Goal: Information Seeking & Learning: Learn about a topic

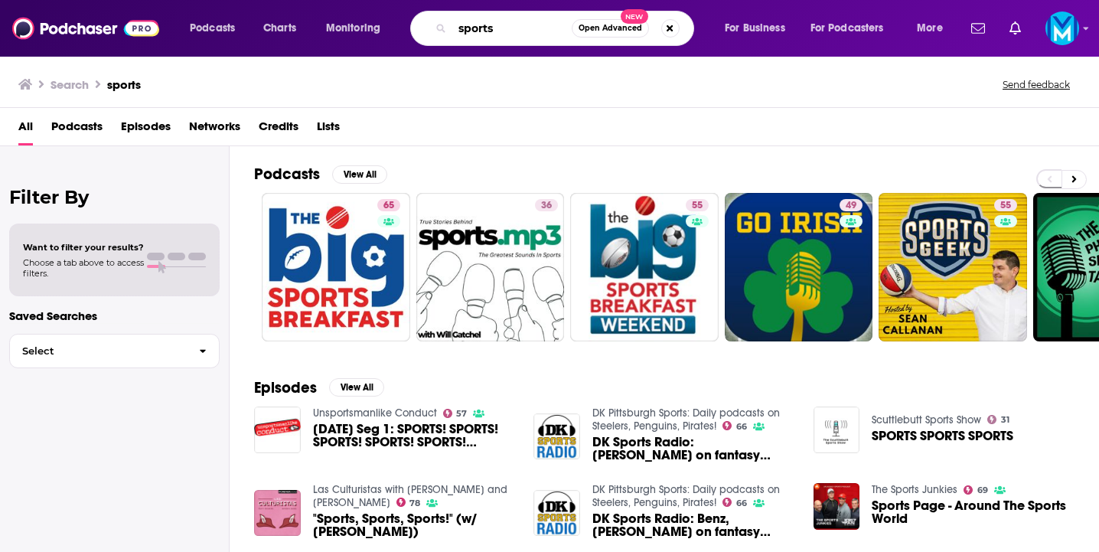
click at [474, 34] on input "sports" at bounding box center [511, 28] width 119 height 24
paste input "The Mortgage Leadership Outlook (NMP)"
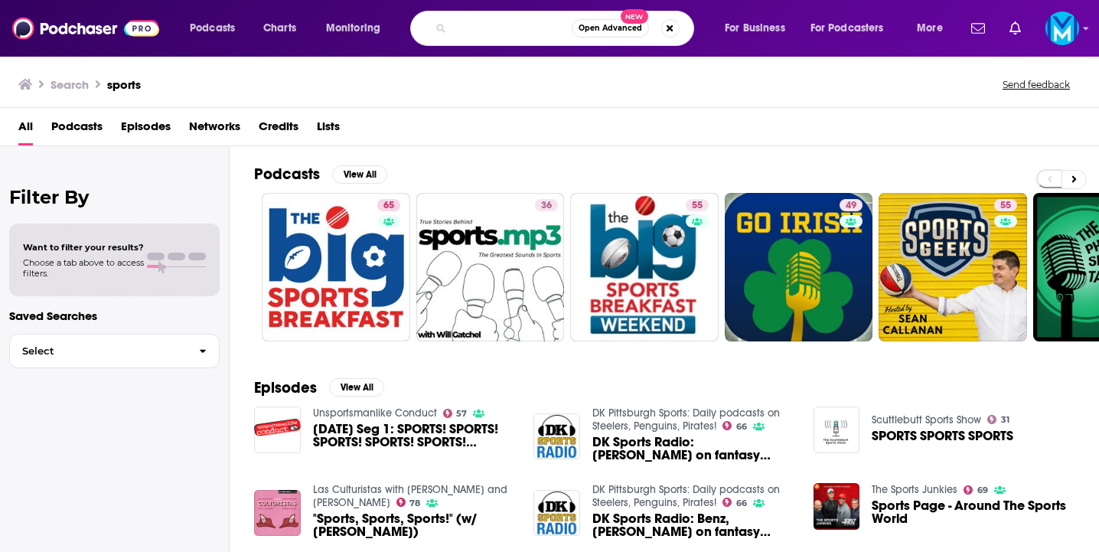
type input "The Mortgage Leadership Outlook (NMP)"
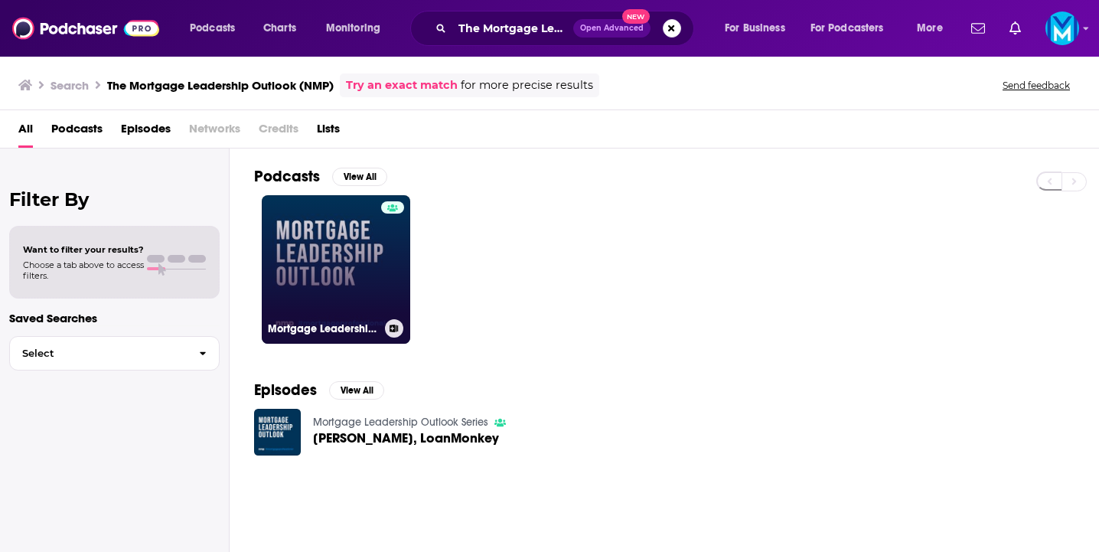
click at [333, 276] on link "Mortgage Leadership Outlook Series" at bounding box center [336, 269] width 148 height 148
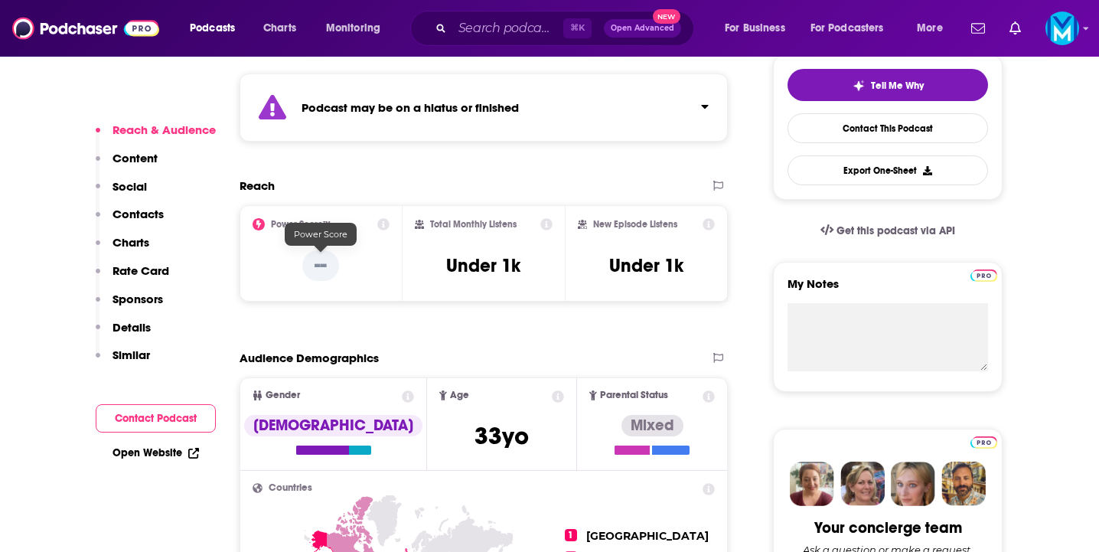
scroll to position [360, 0]
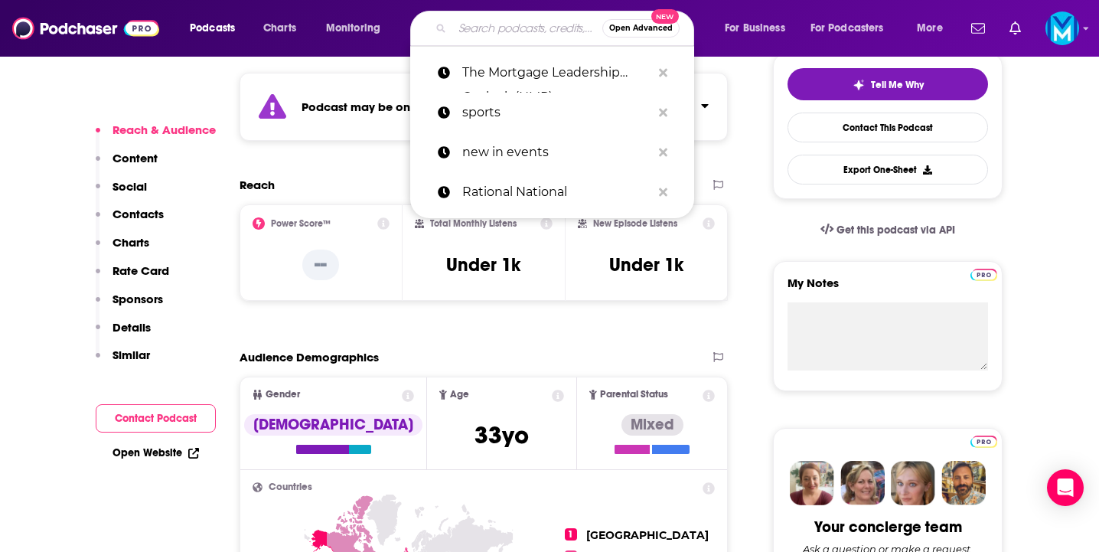
click at [513, 18] on input "Search podcasts, credits, & more..." at bounding box center [527, 28] width 150 height 24
paste input "Inside Real Estate"
type input "Inside Real Estate"
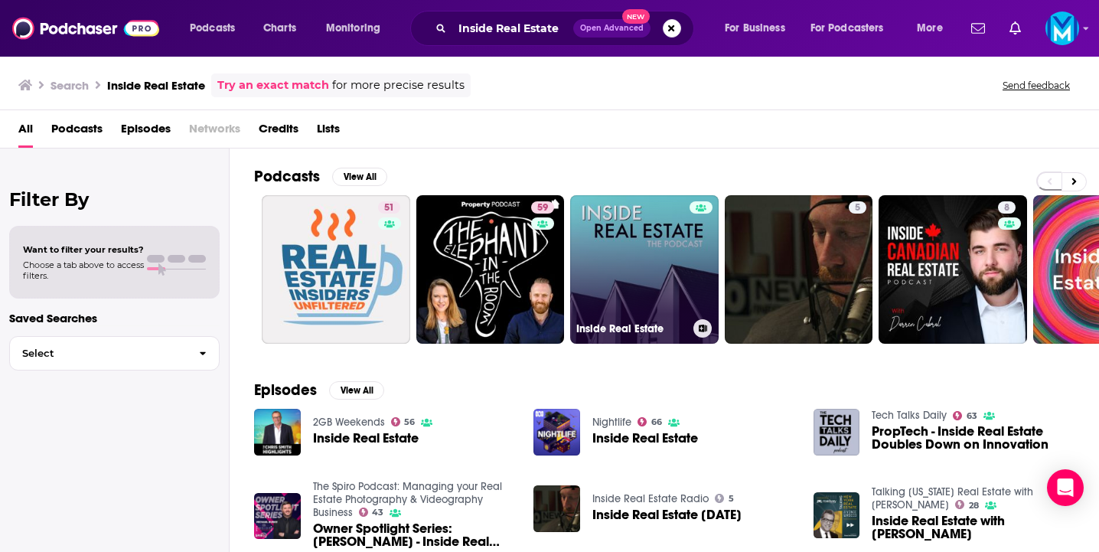
click at [664, 244] on link "Inside Real Estate" at bounding box center [644, 269] width 148 height 148
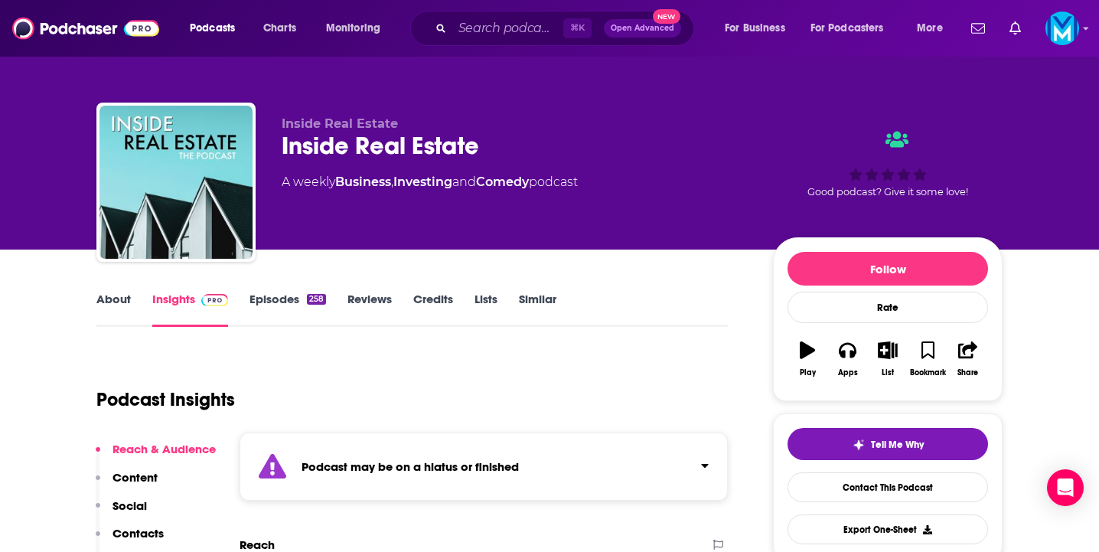
click at [298, 304] on link "Episodes 258" at bounding box center [287, 309] width 77 height 35
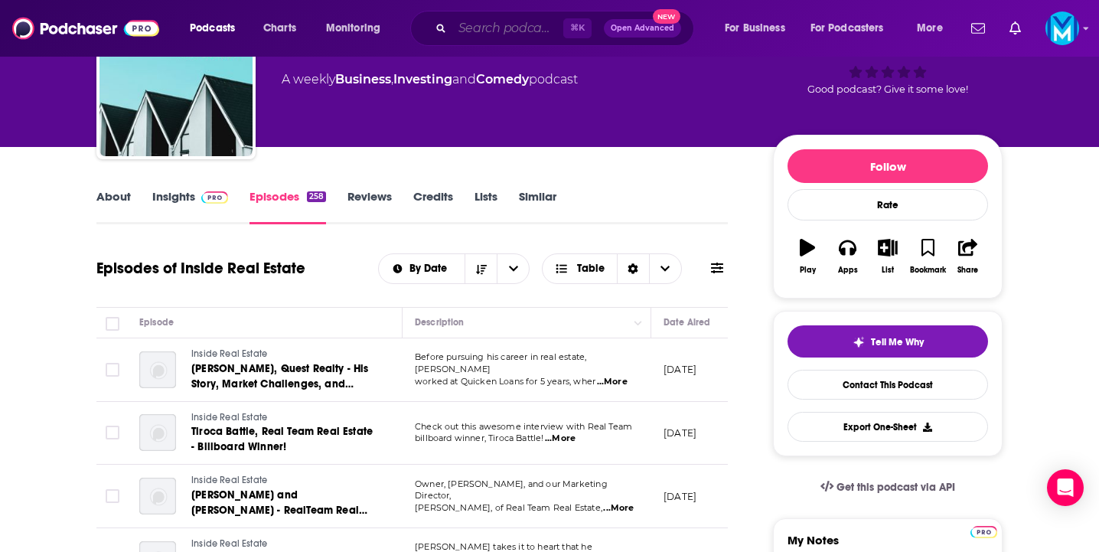
click at [491, 27] on input "Search podcasts, credits, & more..." at bounding box center [507, 28] width 111 height 24
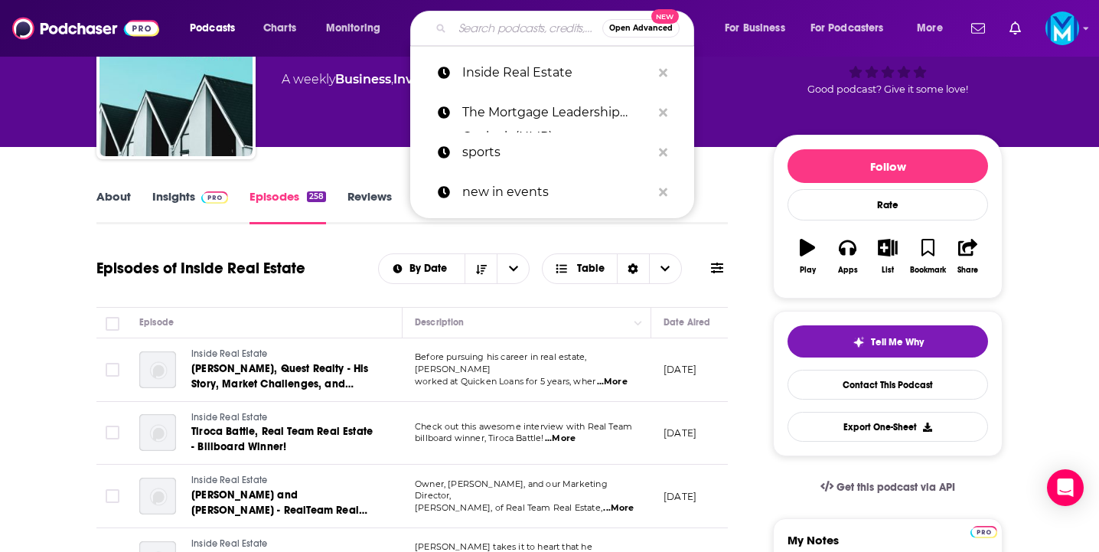
paste input "Mortgage Marketing Radio"
type input "Mortgage Marketing Radio"
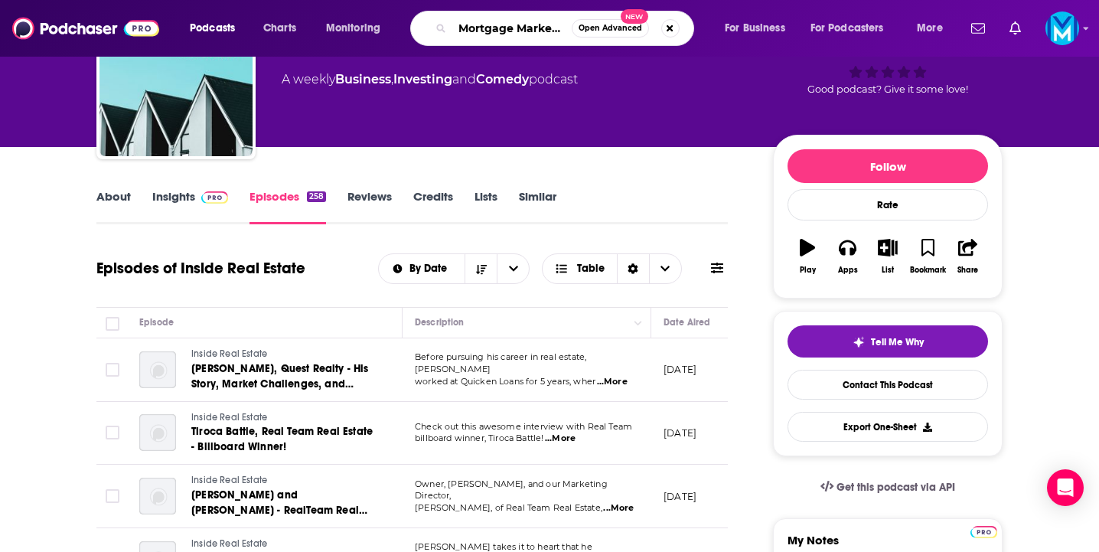
scroll to position [0, 45]
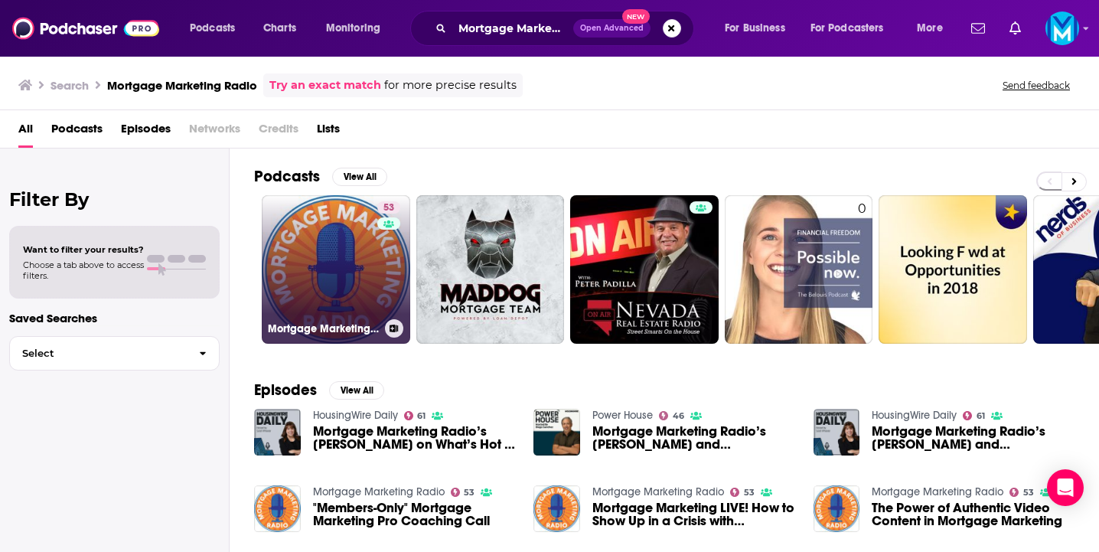
click at [342, 269] on link "53 Mortgage Marketing Radio" at bounding box center [336, 269] width 148 height 148
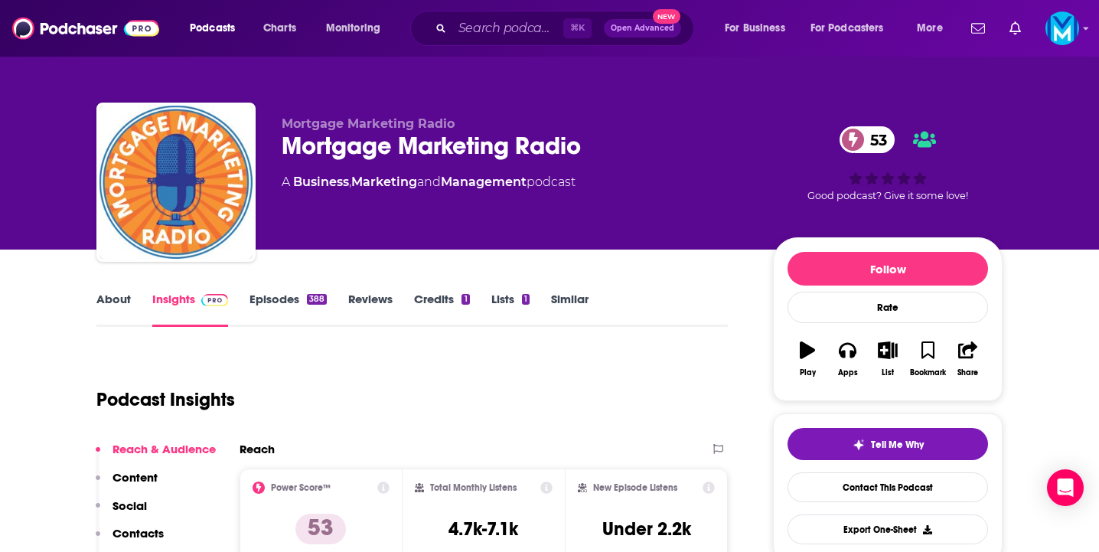
click at [290, 298] on link "Episodes 388" at bounding box center [287, 309] width 77 height 35
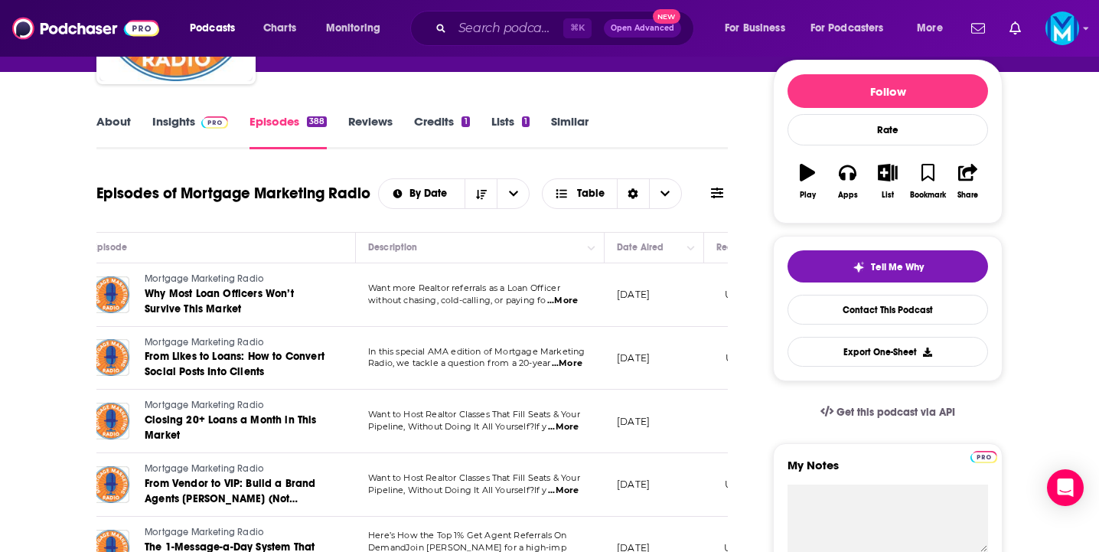
scroll to position [0, 14]
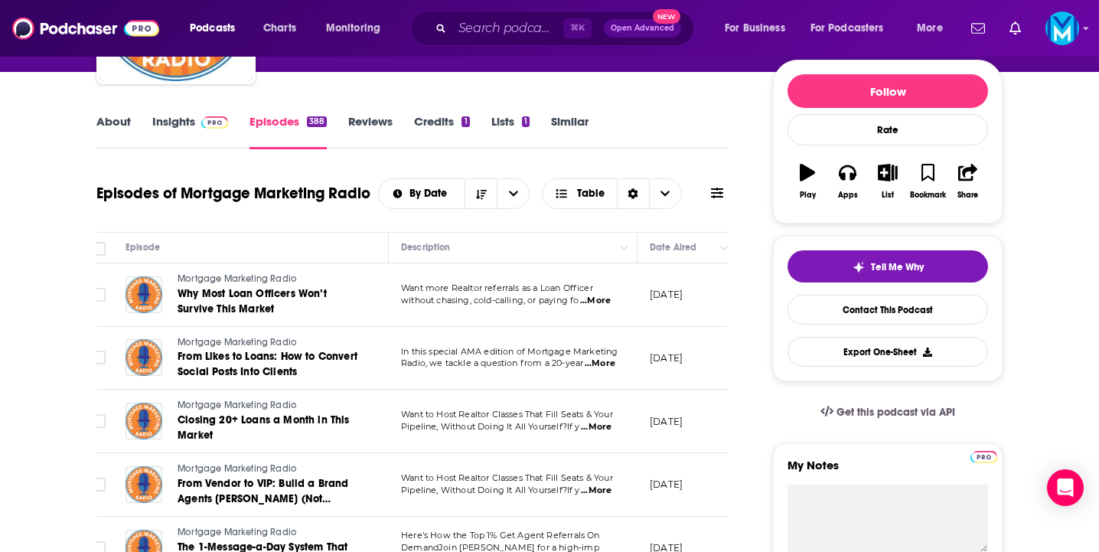
click at [176, 122] on link "Insights" at bounding box center [190, 131] width 76 height 35
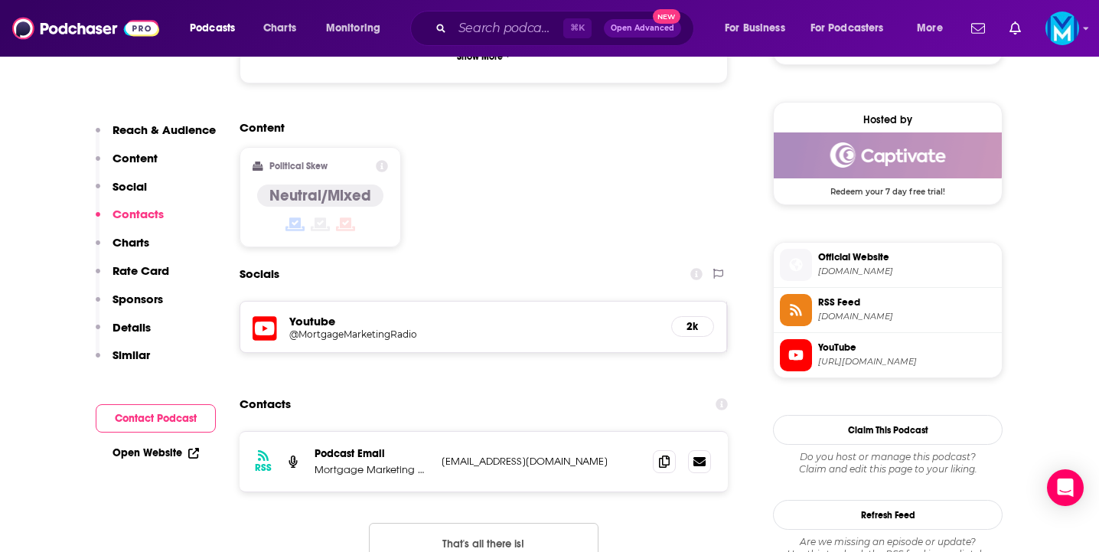
scroll to position [1229, 0]
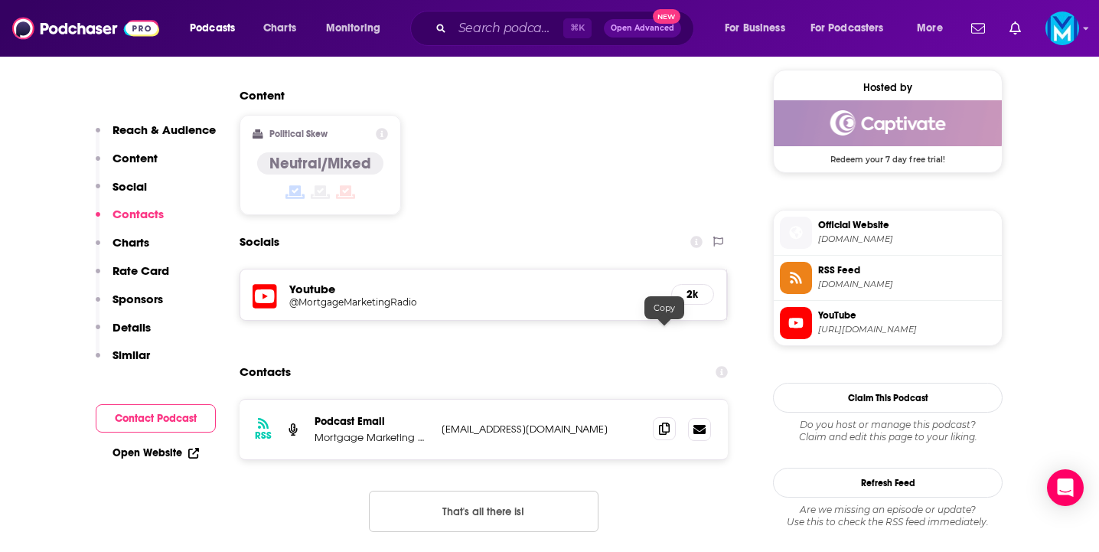
click at [663, 422] on icon at bounding box center [664, 428] width 11 height 12
click at [486, 29] on input "Search podcasts, credits, & more..." at bounding box center [507, 28] width 111 height 24
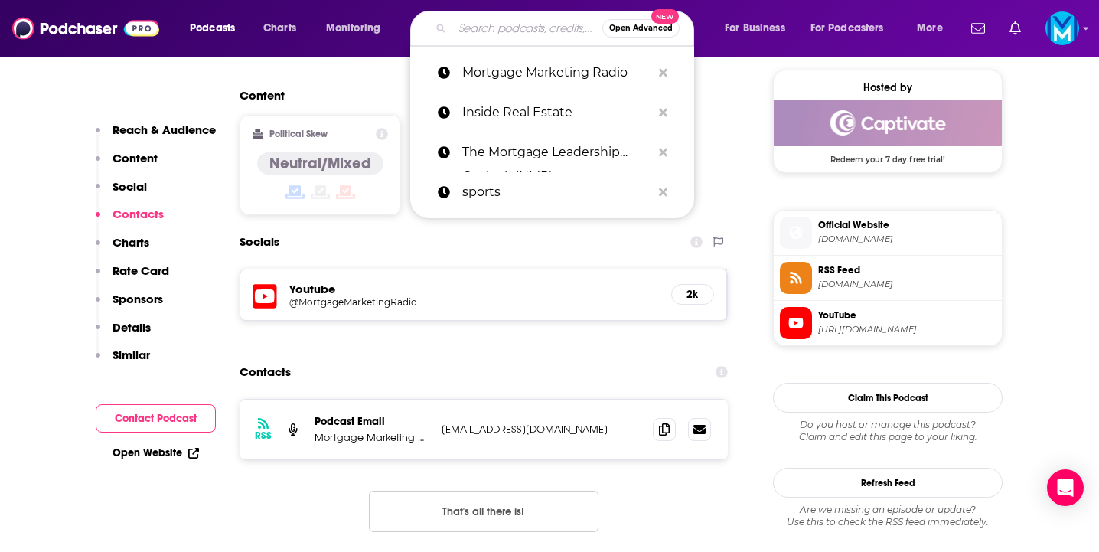
paste input "[PERSON_NAME] on Lending"
type input "[PERSON_NAME] on Lending"
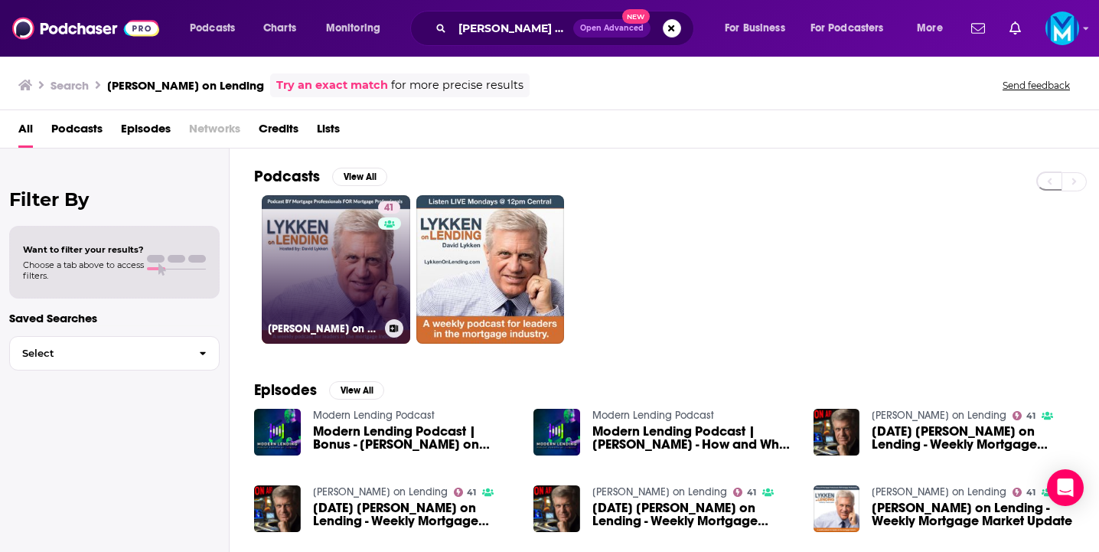
click at [346, 266] on link "41 [PERSON_NAME] on Lending" at bounding box center [336, 269] width 148 height 148
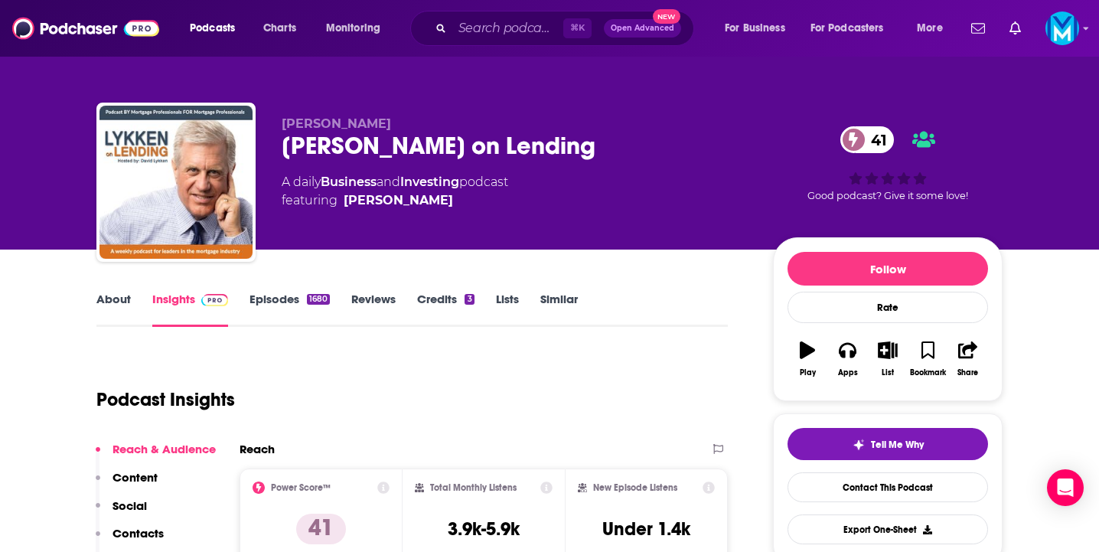
click at [269, 296] on link "Episodes 1680" at bounding box center [289, 309] width 80 height 35
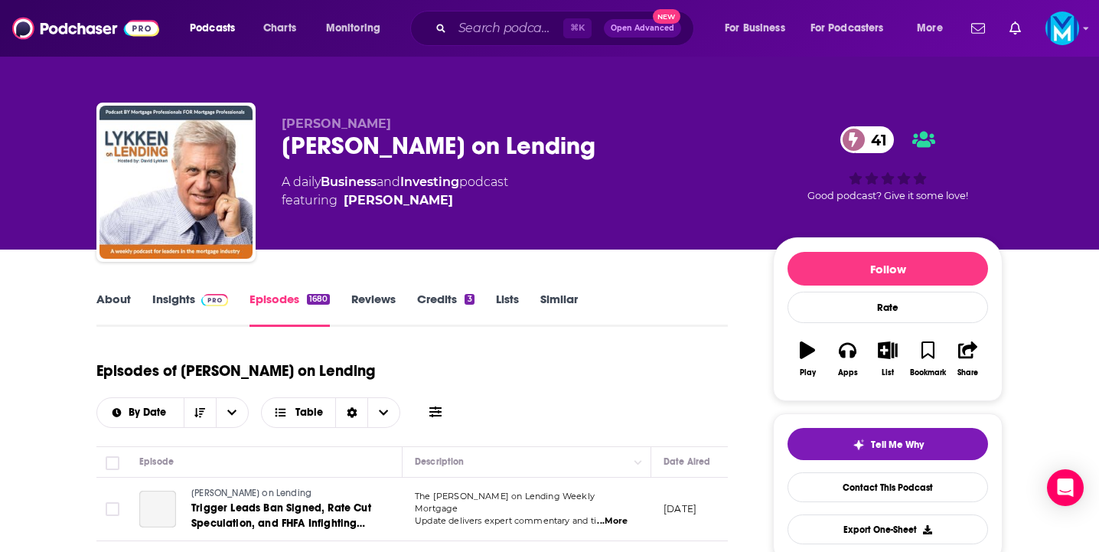
click at [168, 298] on link "Insights" at bounding box center [190, 309] width 76 height 35
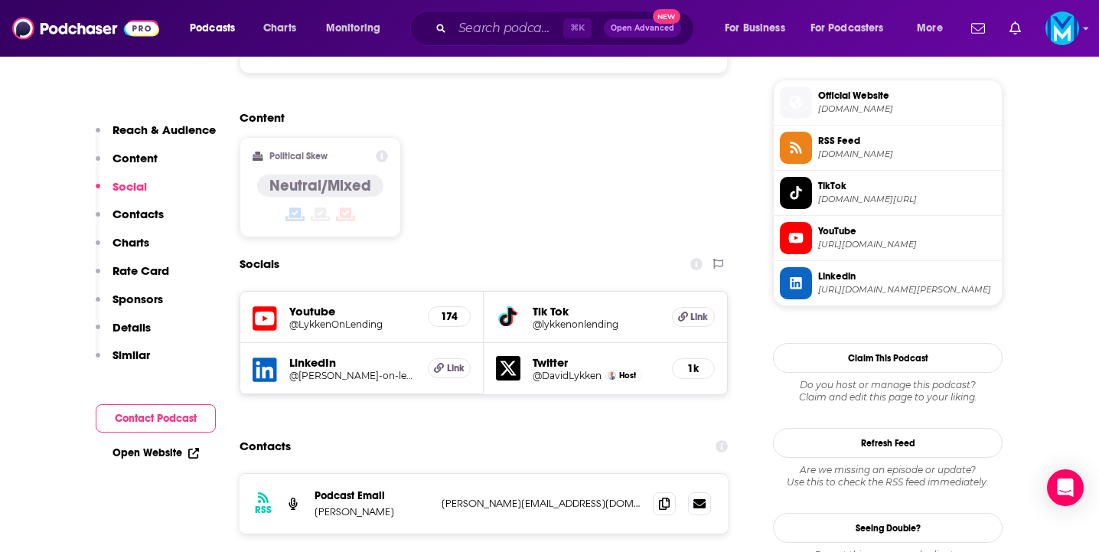
scroll to position [1246, 0]
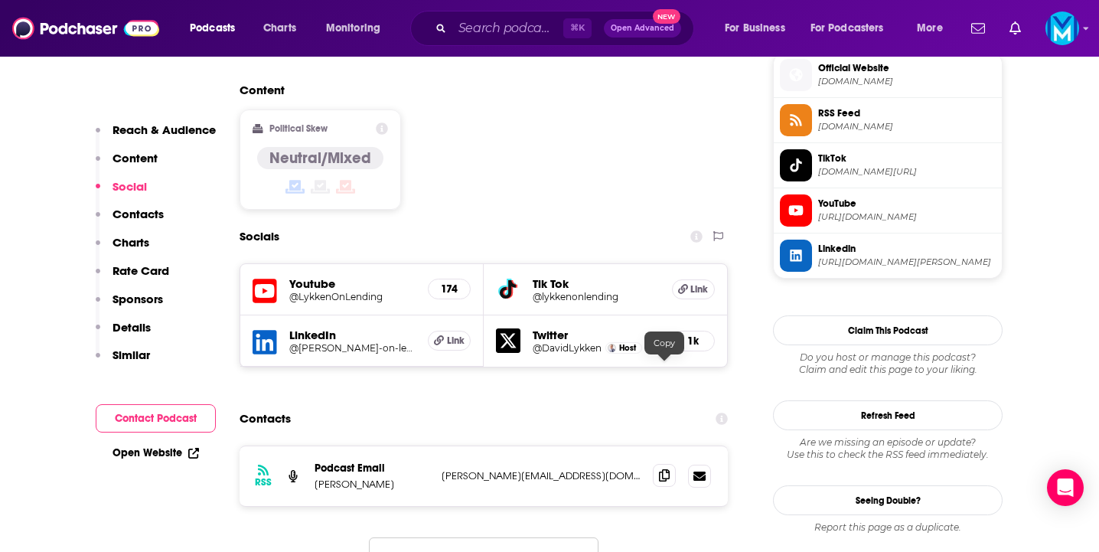
click at [663, 469] on icon at bounding box center [664, 475] width 11 height 12
click at [503, 26] on input "Search podcasts, credits, & more..." at bounding box center [507, 28] width 111 height 24
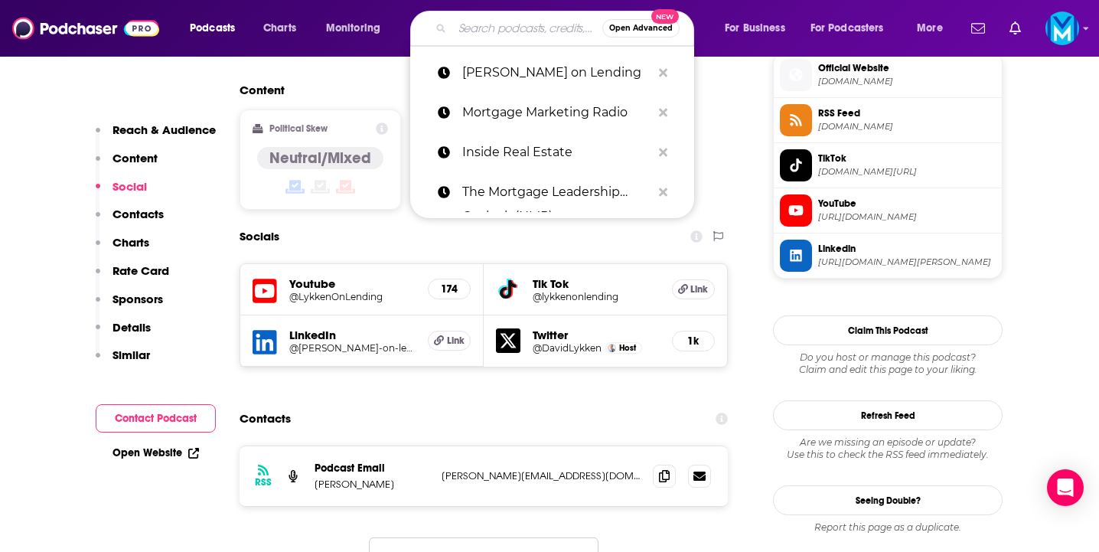
paste input "BiggerPockets Real Estate Podcast"
type input "BiggerPockets Real Estate Podcast"
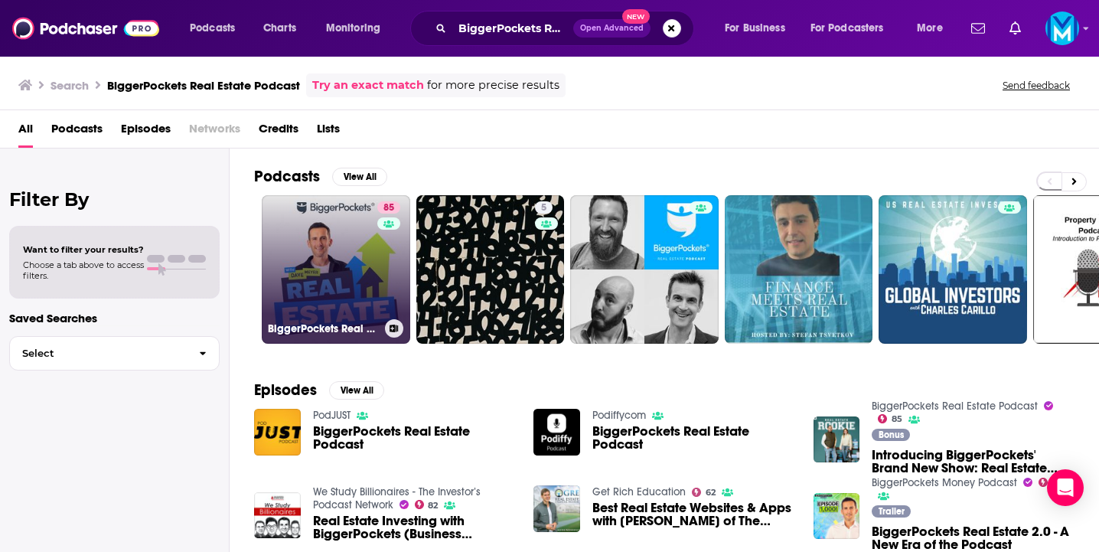
click at [350, 279] on link "85 BiggerPockets Real Estate Podcast" at bounding box center [336, 269] width 148 height 148
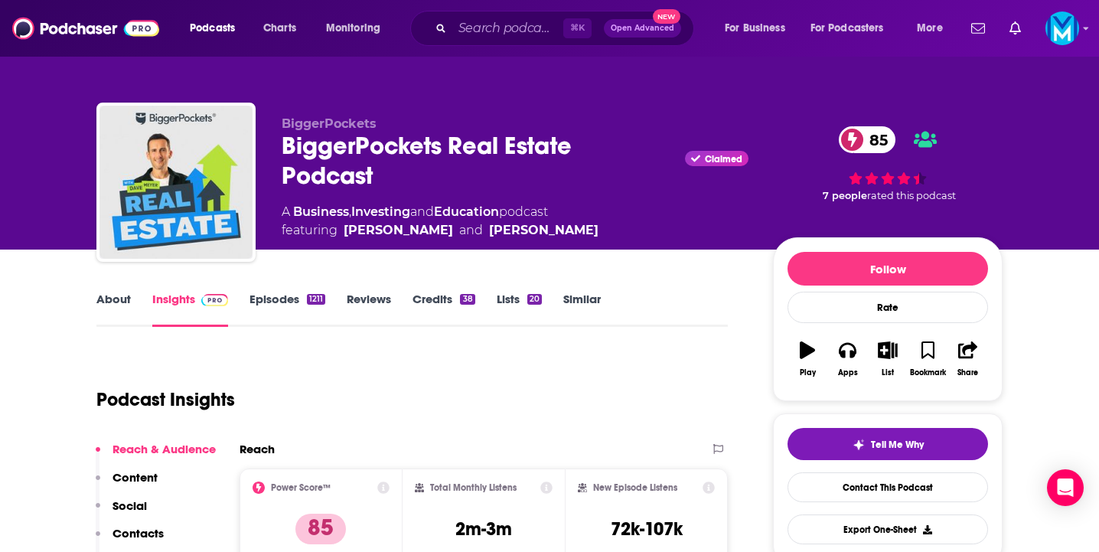
click at [297, 300] on link "Episodes 1211" at bounding box center [287, 309] width 76 height 35
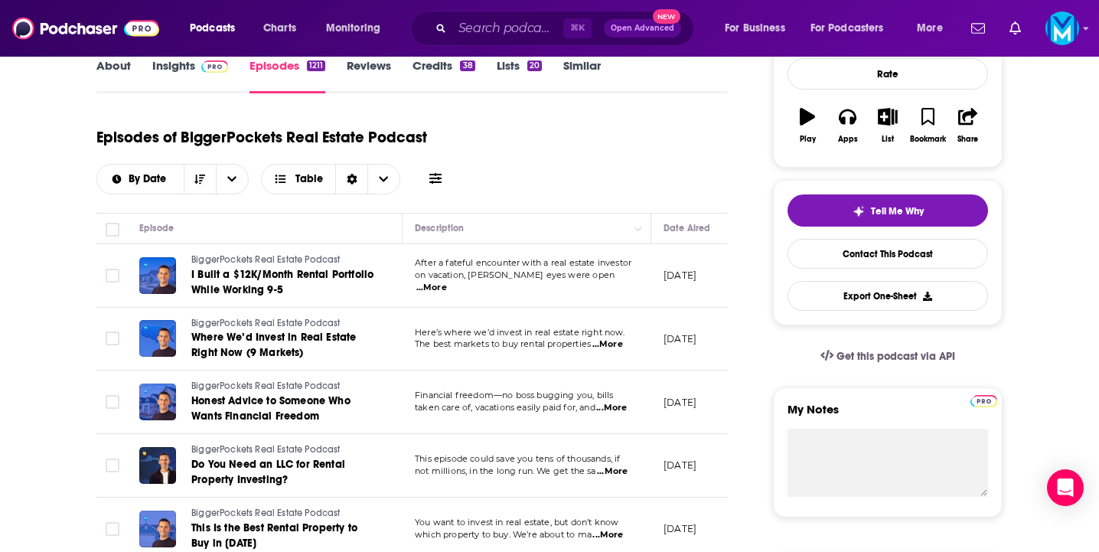
scroll to position [115, 0]
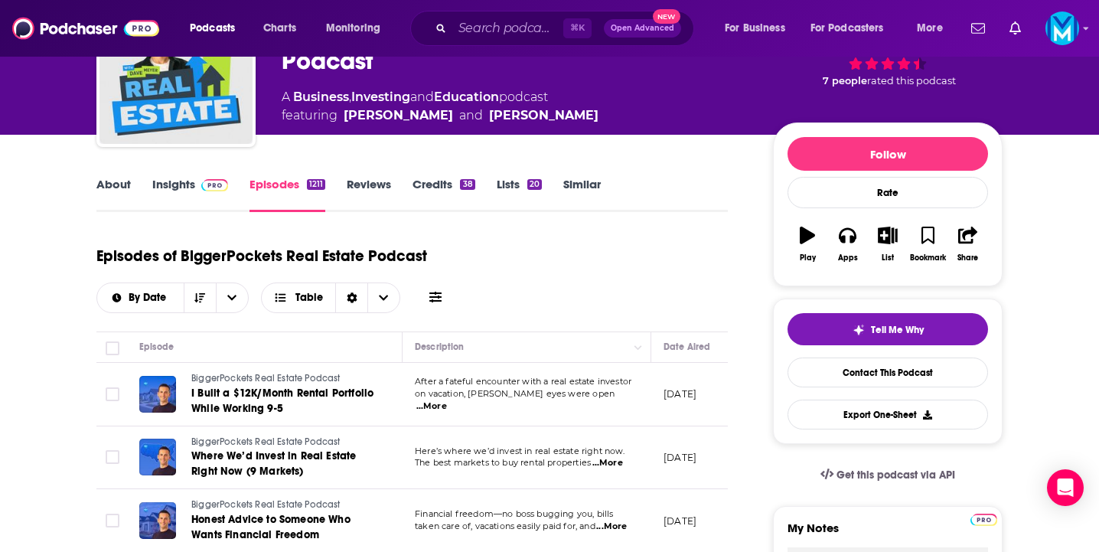
click at [197, 187] on span at bounding box center [211, 184] width 33 height 15
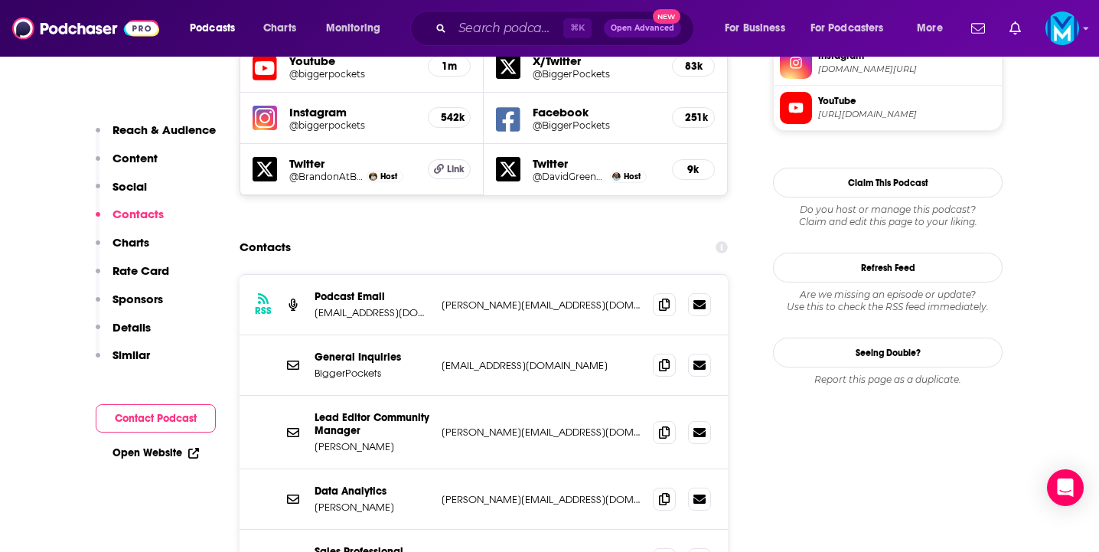
scroll to position [1448, 0]
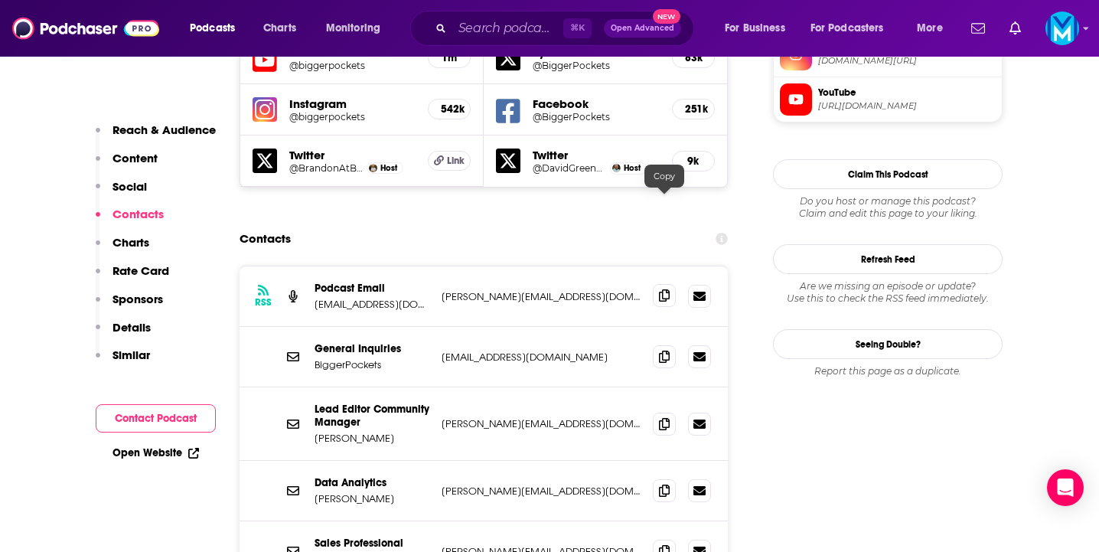
click at [661, 289] on icon at bounding box center [664, 295] width 11 height 12
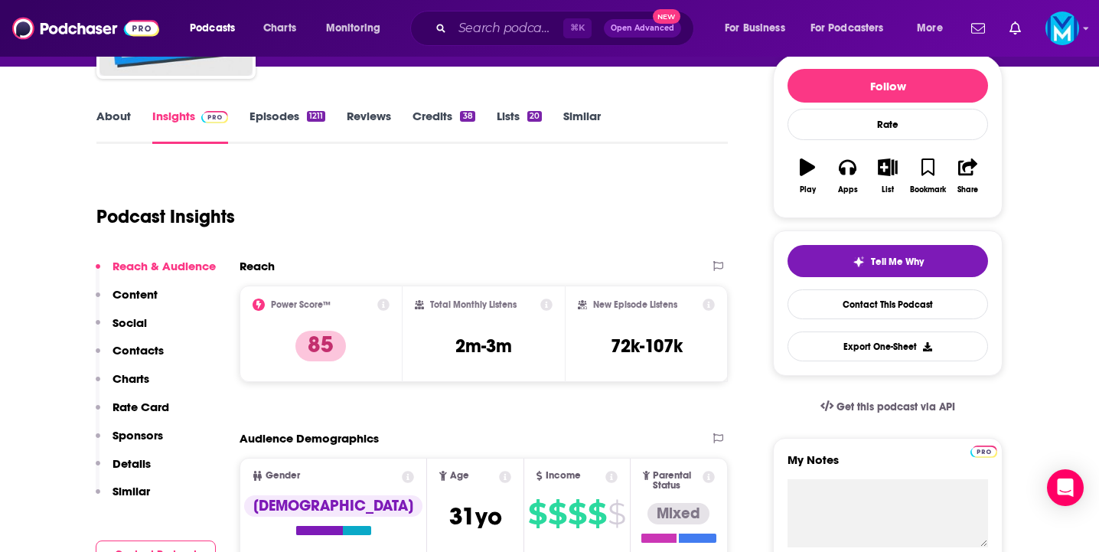
scroll to position [174, 0]
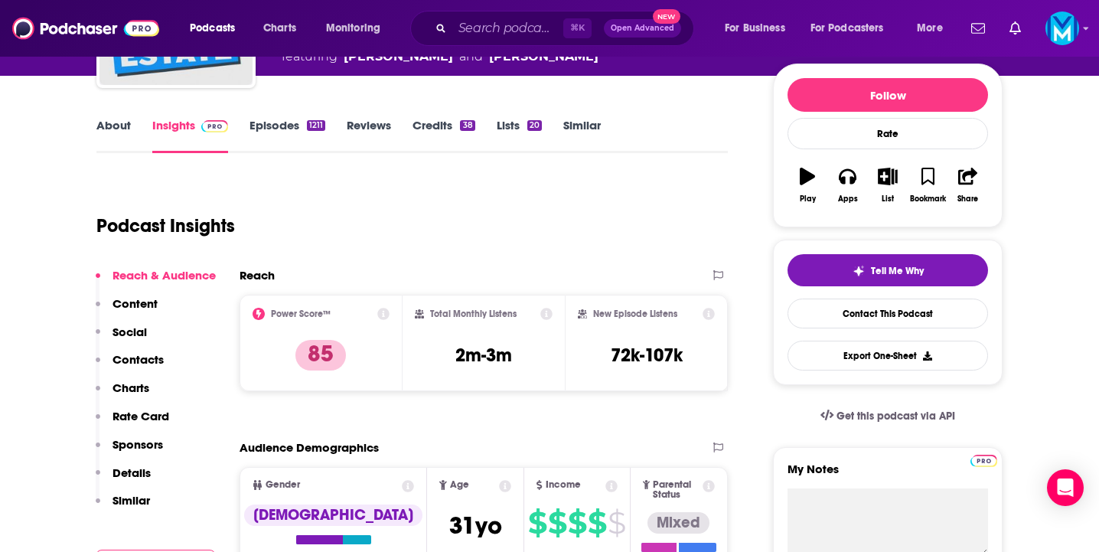
click at [116, 132] on link "About" at bounding box center [113, 135] width 34 height 35
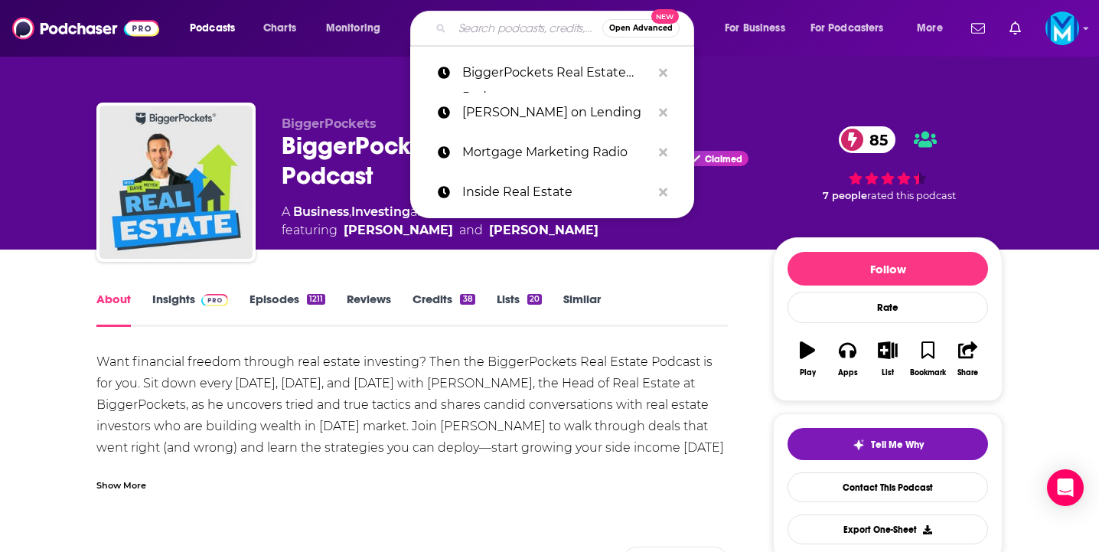
click at [505, 26] on input "Search podcasts, credits, & more..." at bounding box center [527, 28] width 150 height 24
paste input "Best Ever Real Estate Investing Advice"
type input "Best Ever Real Estate Investing Advice"
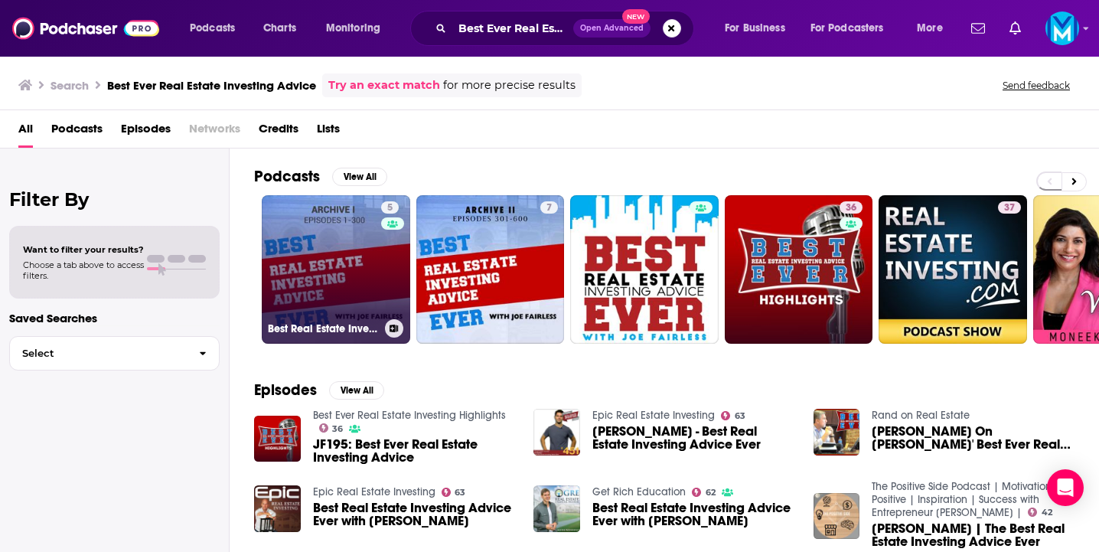
click at [330, 258] on link "5 Best Real Estate Investing Advice Ever Archive I" at bounding box center [336, 269] width 148 height 148
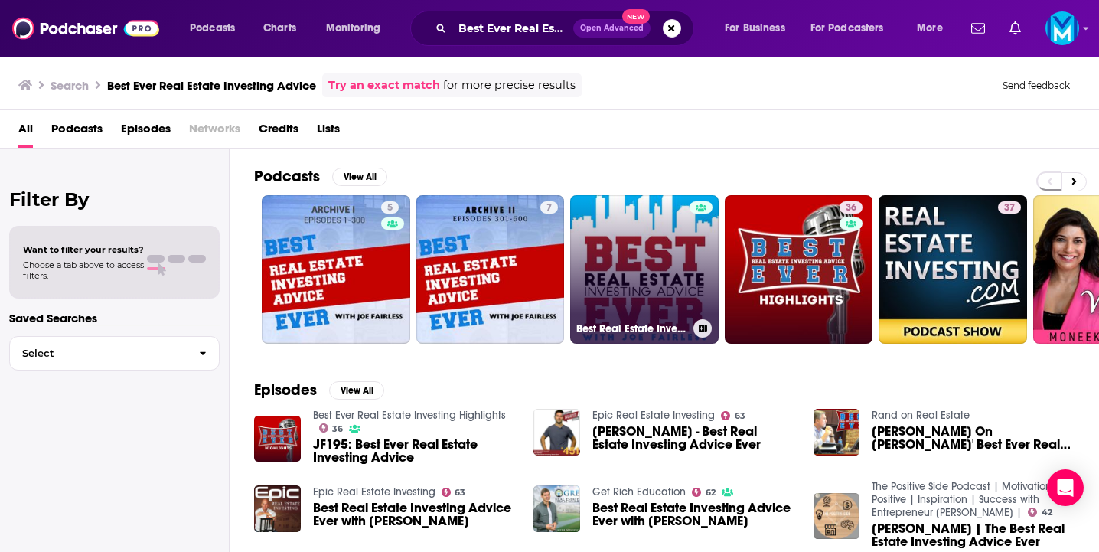
click at [644, 259] on link "Best Real Estate Investing Advice Ever Show" at bounding box center [644, 269] width 148 height 148
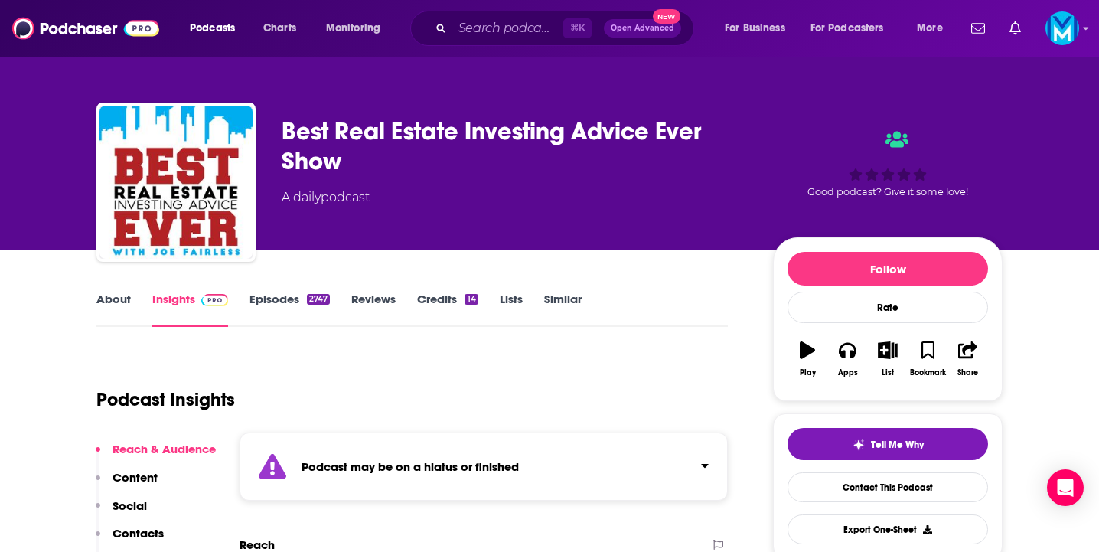
click at [285, 301] on link "Episodes 2747" at bounding box center [289, 309] width 80 height 35
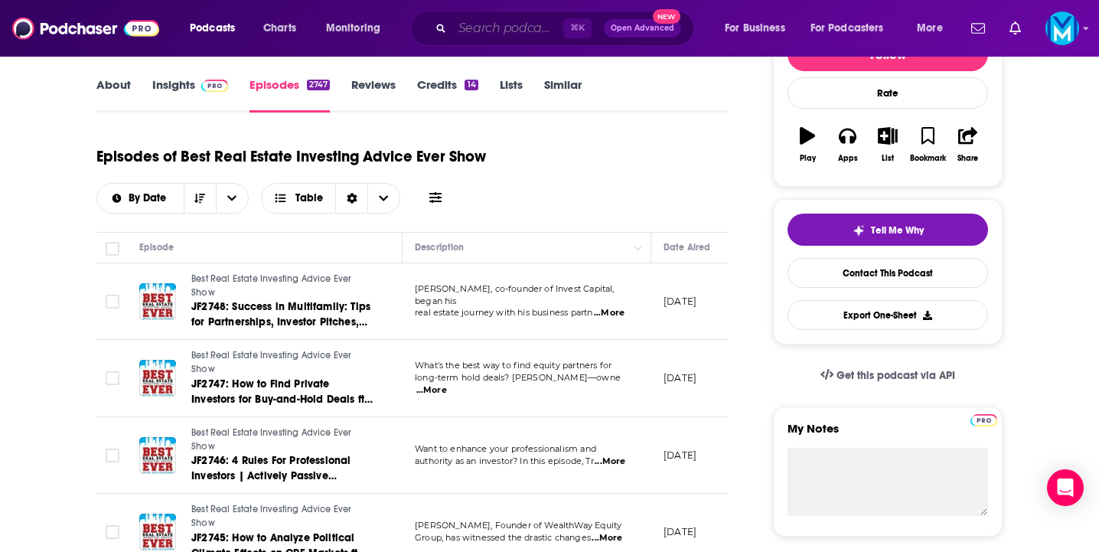
click at [493, 19] on input "Search podcasts, credits, & more..." at bounding box center [507, 28] width 111 height 24
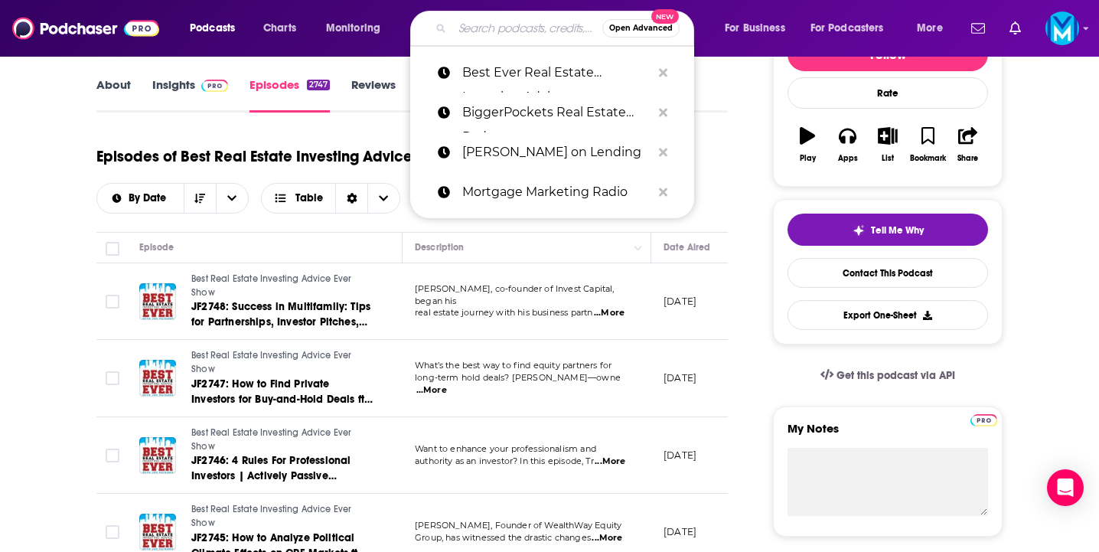
paste input "The Real Estate Guys Radio Show"
type input "The Real Estate Guys Radio Show"
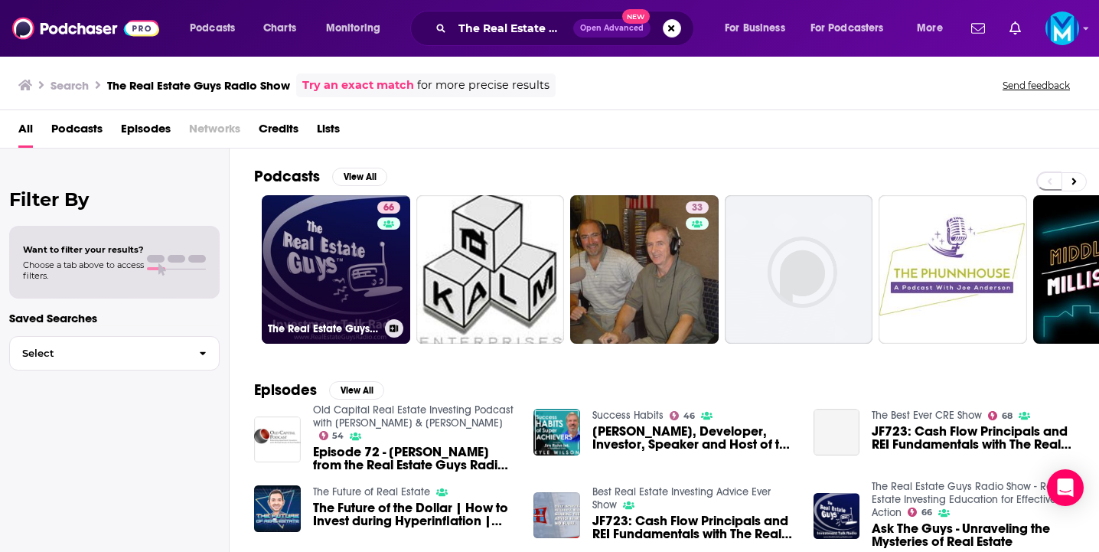
click at [347, 280] on link "66 The Real Estate Guys Radio Show - Real Estate Investing Education for Effect…" at bounding box center [336, 269] width 148 height 148
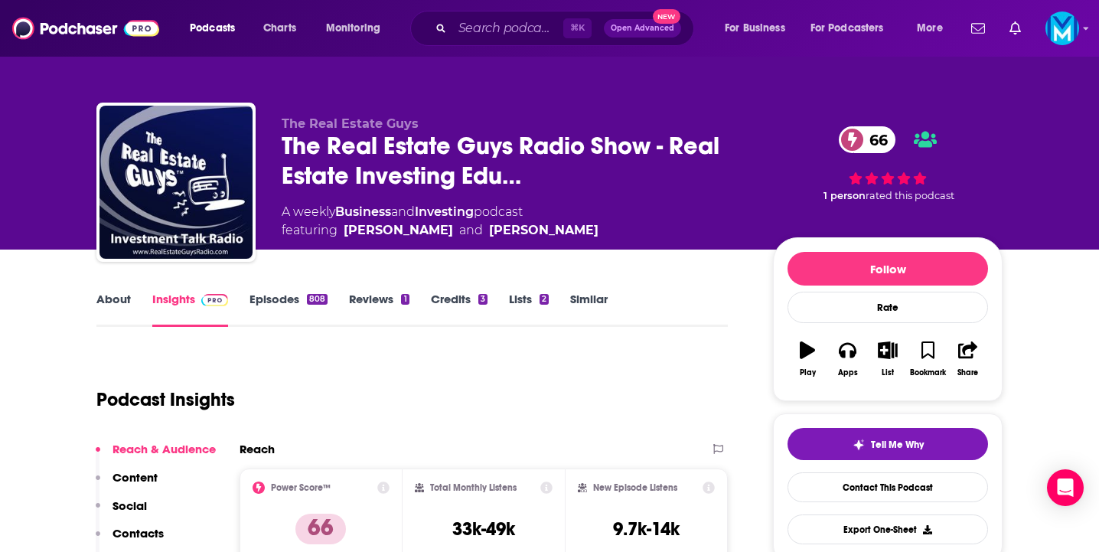
click at [279, 291] on div "About Insights Episodes 808 Reviews 1 Credits 3 Lists 2 Similar" at bounding box center [411, 307] width 631 height 37
click at [285, 301] on link "Episodes 808" at bounding box center [288, 309] width 78 height 35
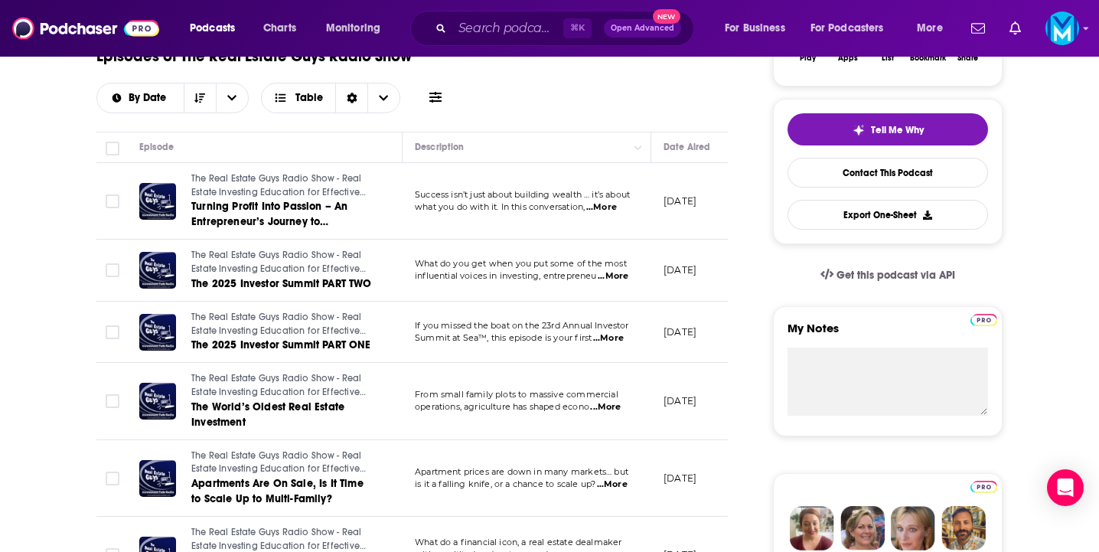
scroll to position [6, 0]
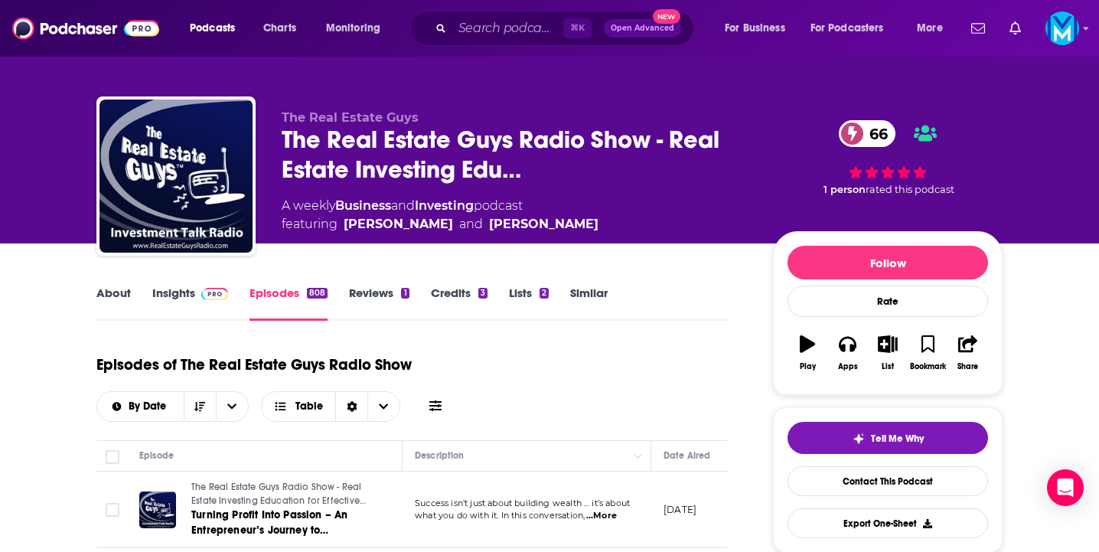
click at [184, 287] on link "Insights" at bounding box center [190, 302] width 76 height 35
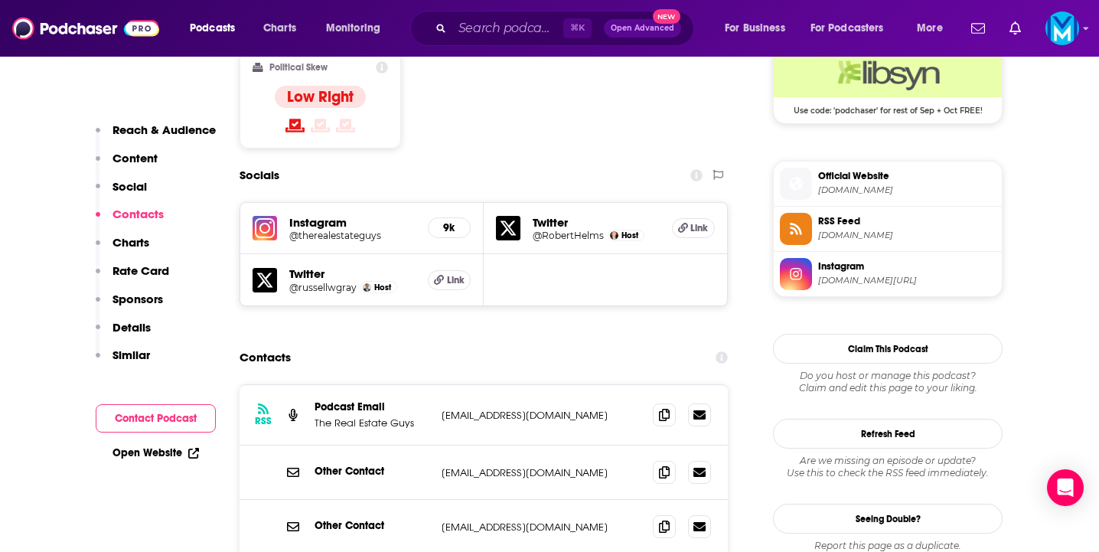
scroll to position [1282, 0]
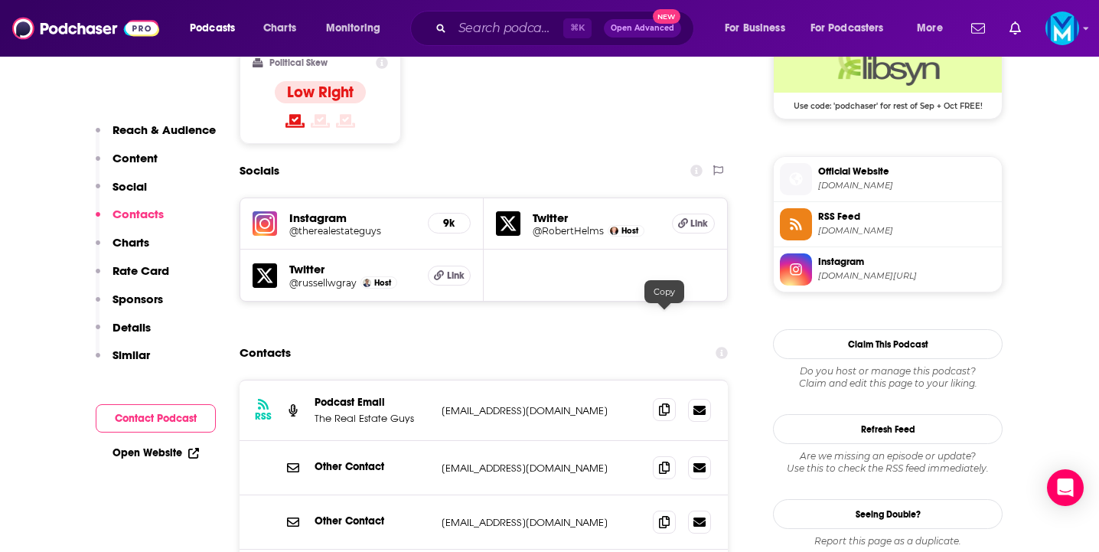
click at [659, 403] on icon at bounding box center [664, 409] width 11 height 12
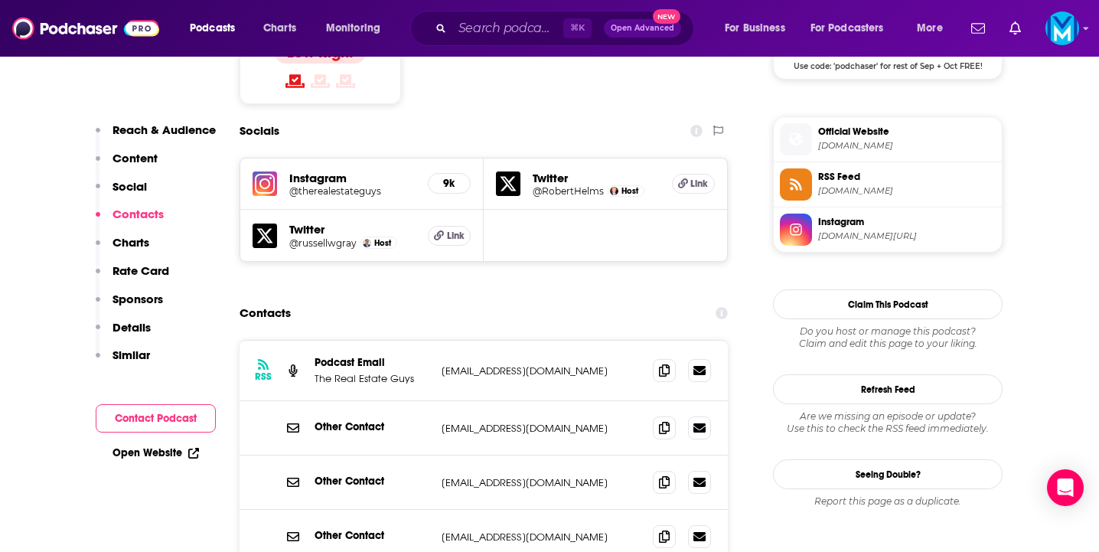
scroll to position [1316, 0]
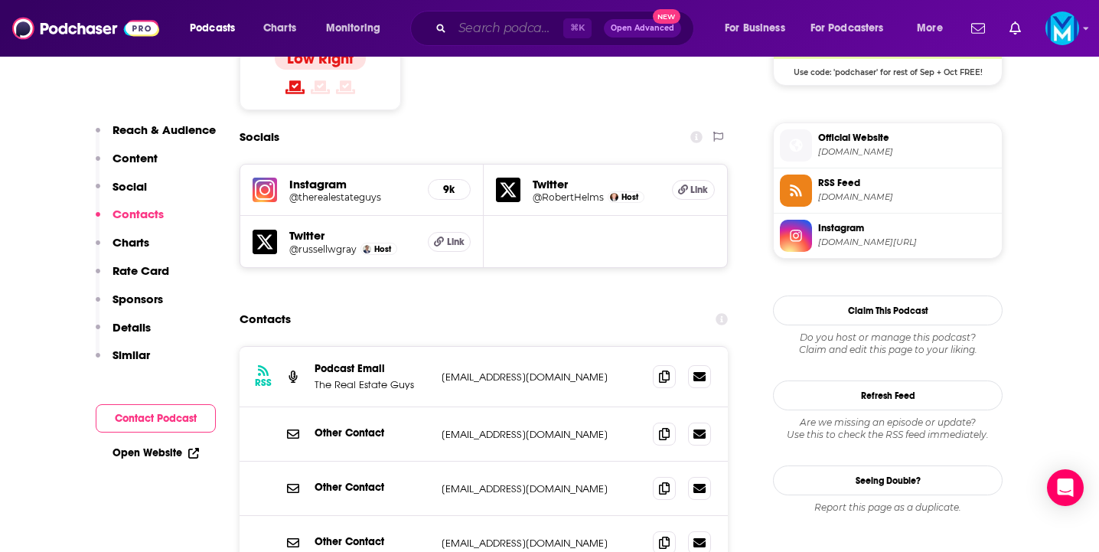
click at [490, 31] on input "Search podcasts, credits, & more..." at bounding box center [507, 28] width 111 height 24
paste input "Think Realty Podcast"
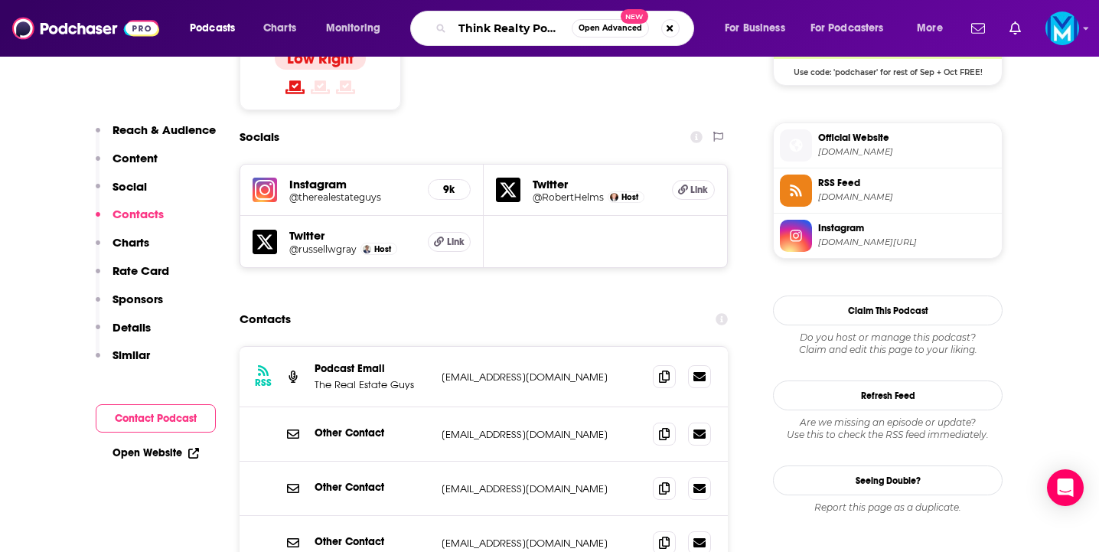
type input "Think Realty Podcast"
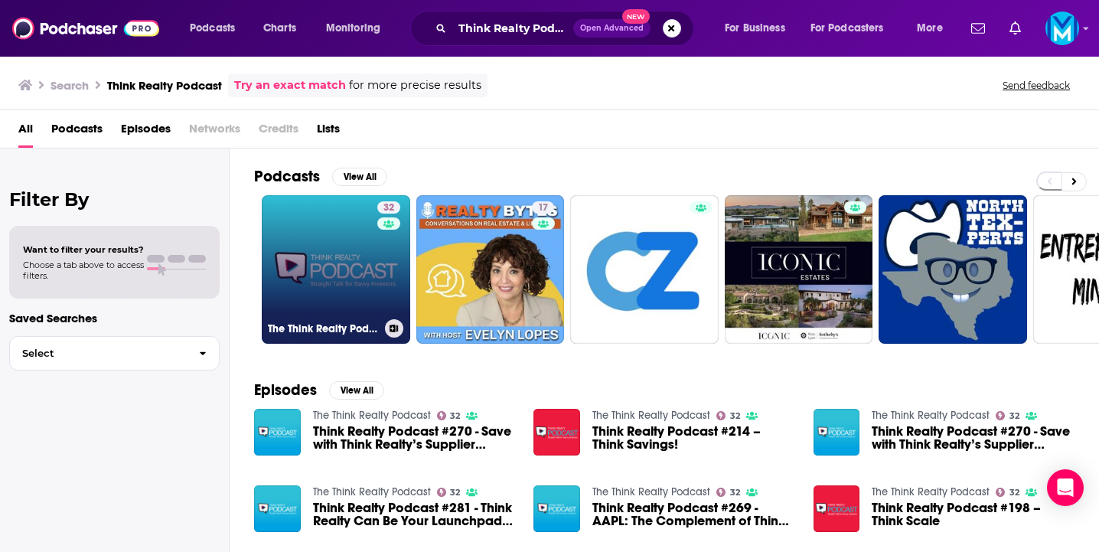
click at [319, 288] on link "32 The Think Realty Podcast" at bounding box center [336, 269] width 148 height 148
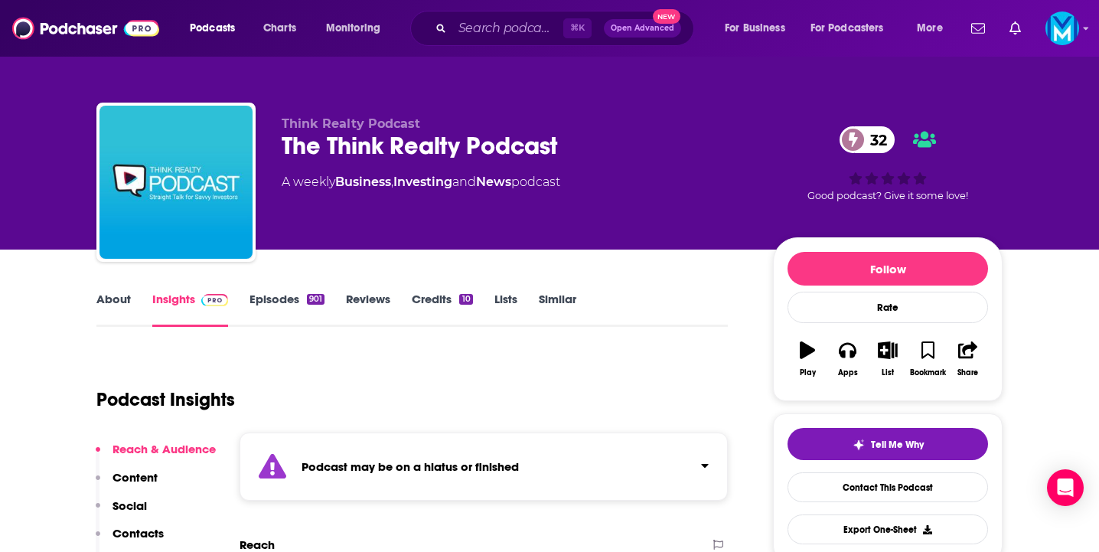
click at [282, 296] on link "Episodes 901" at bounding box center [286, 309] width 75 height 35
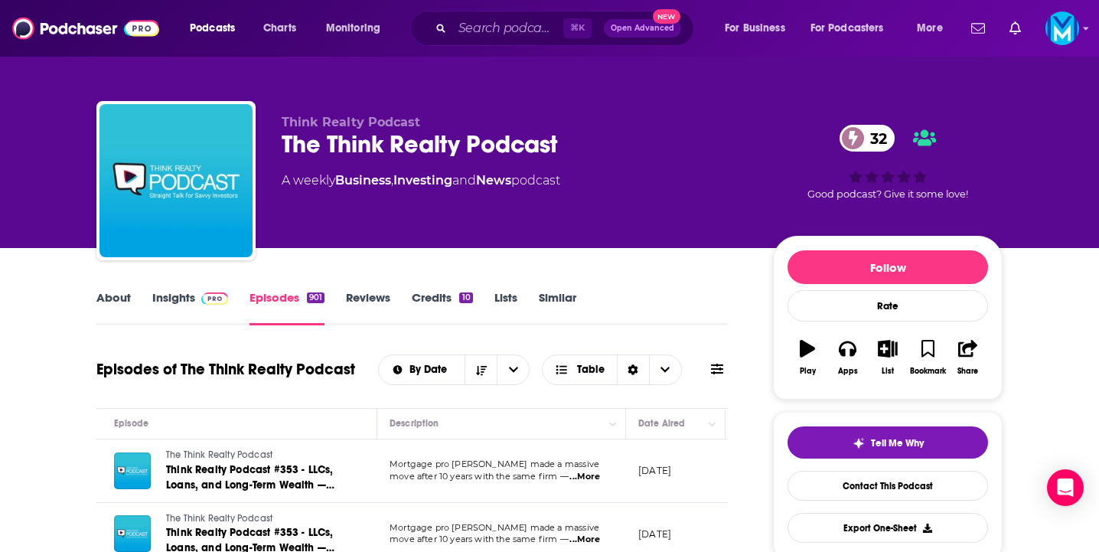
scroll to position [129, 0]
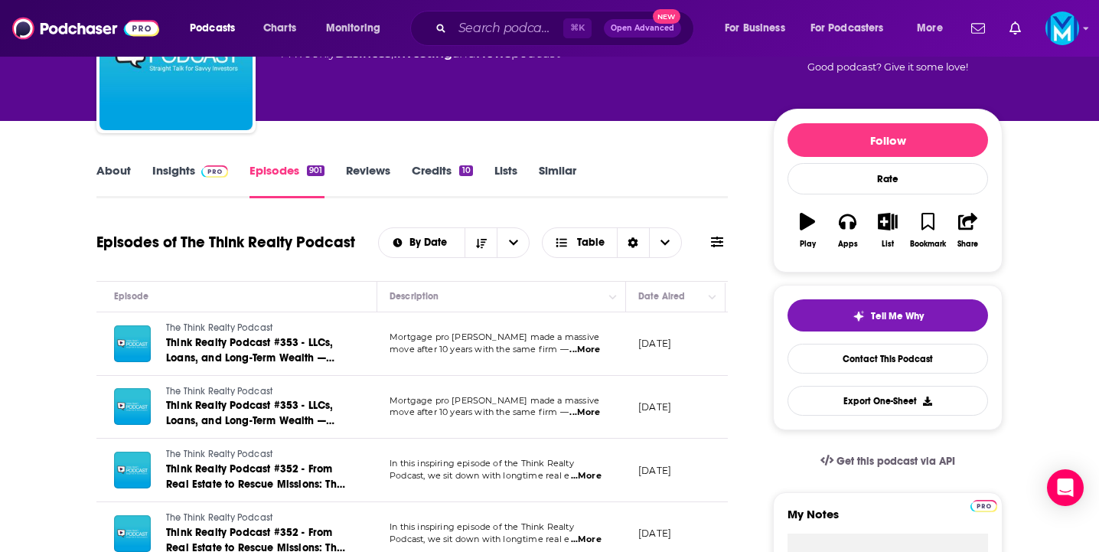
click at [180, 180] on link "Insights" at bounding box center [190, 180] width 76 height 35
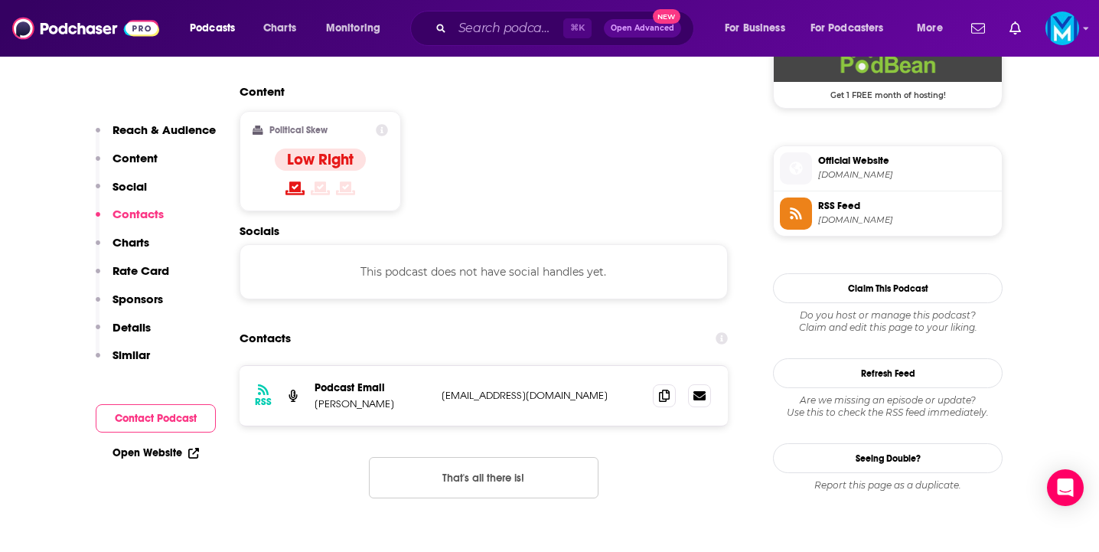
scroll to position [1294, 0]
click at [658, 383] on span at bounding box center [664, 394] width 23 height 23
click at [508, 18] on input "Search podcasts, credits, & more..." at bounding box center [507, 28] width 111 height 24
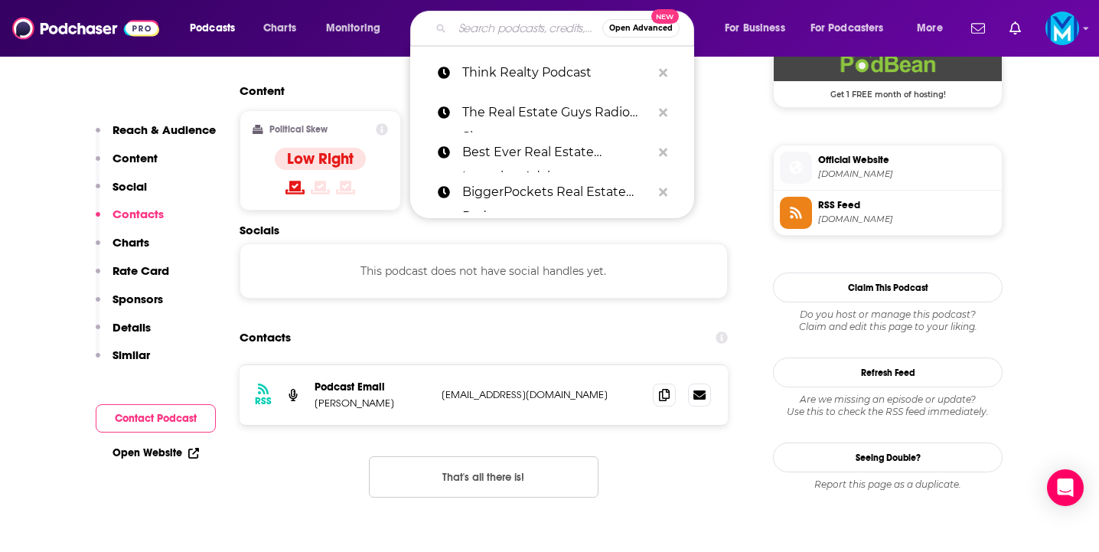
paste input "Banking Transformed"
type input "Banking Transformed"
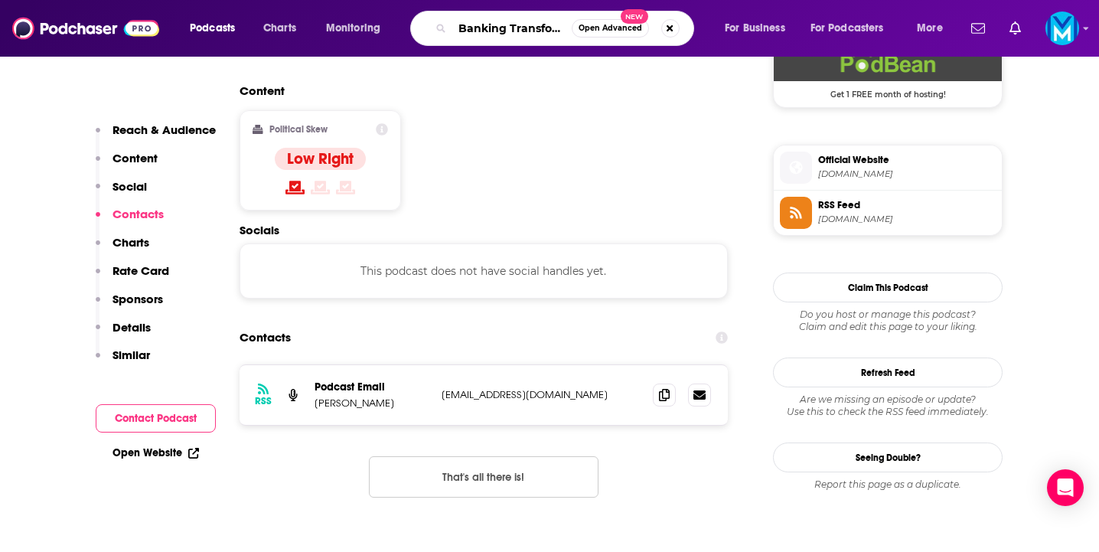
scroll to position [0, 17]
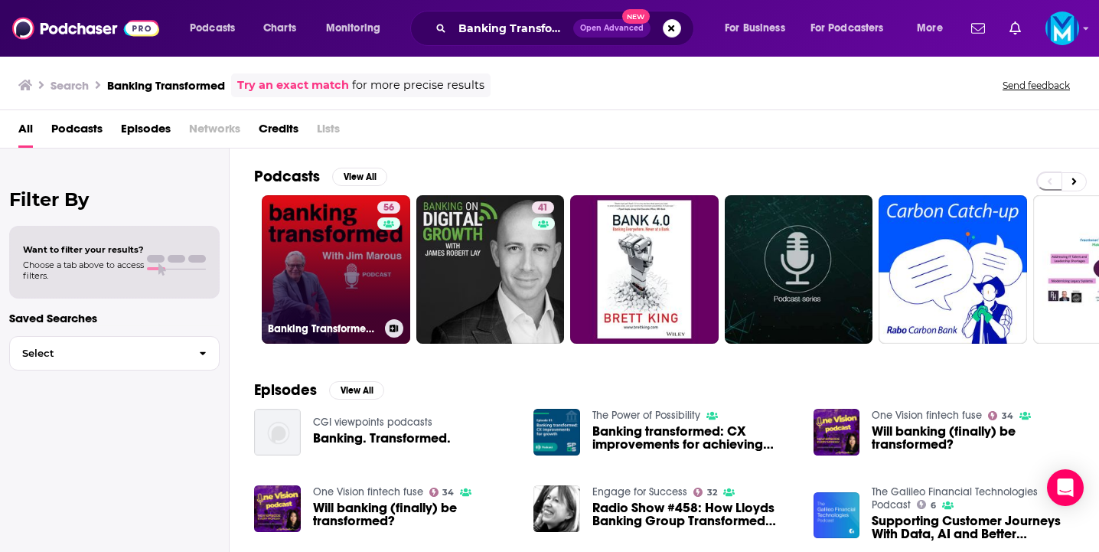
click at [321, 272] on link "56 Banking Transformed with [PERSON_NAME]" at bounding box center [336, 269] width 148 height 148
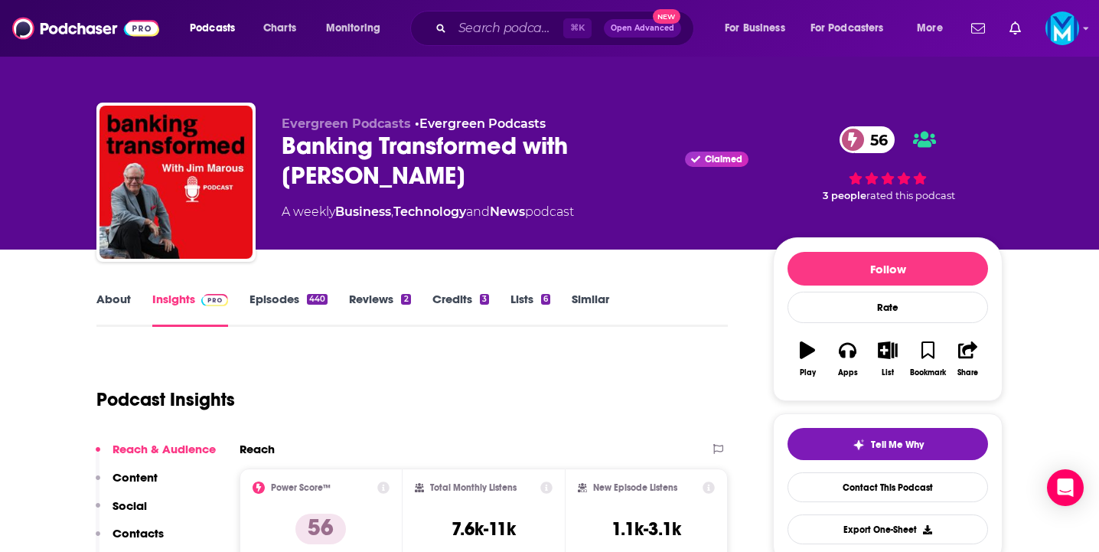
click at [282, 303] on link "Episodes 440" at bounding box center [288, 309] width 78 height 35
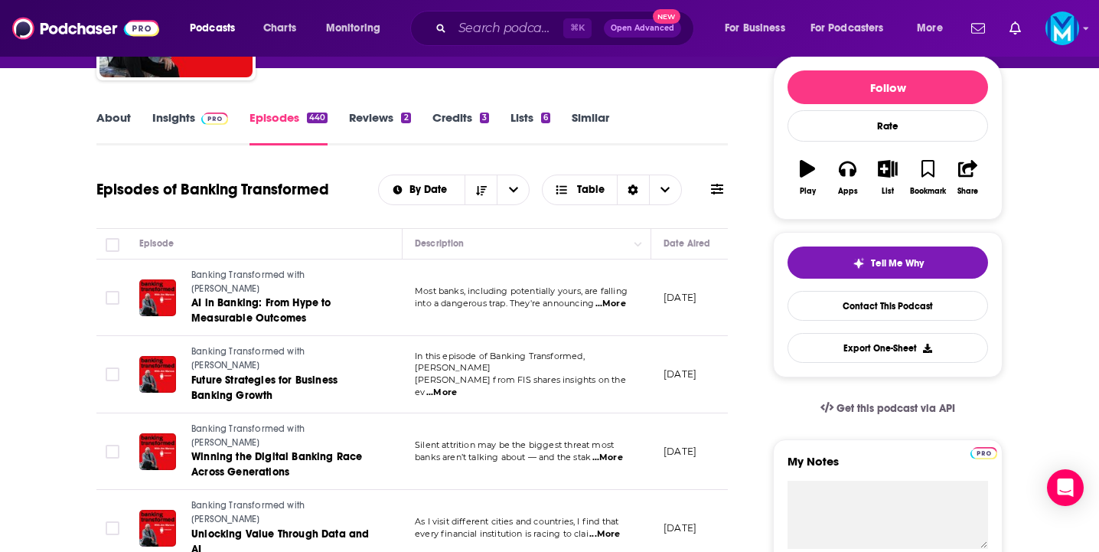
scroll to position [183, 0]
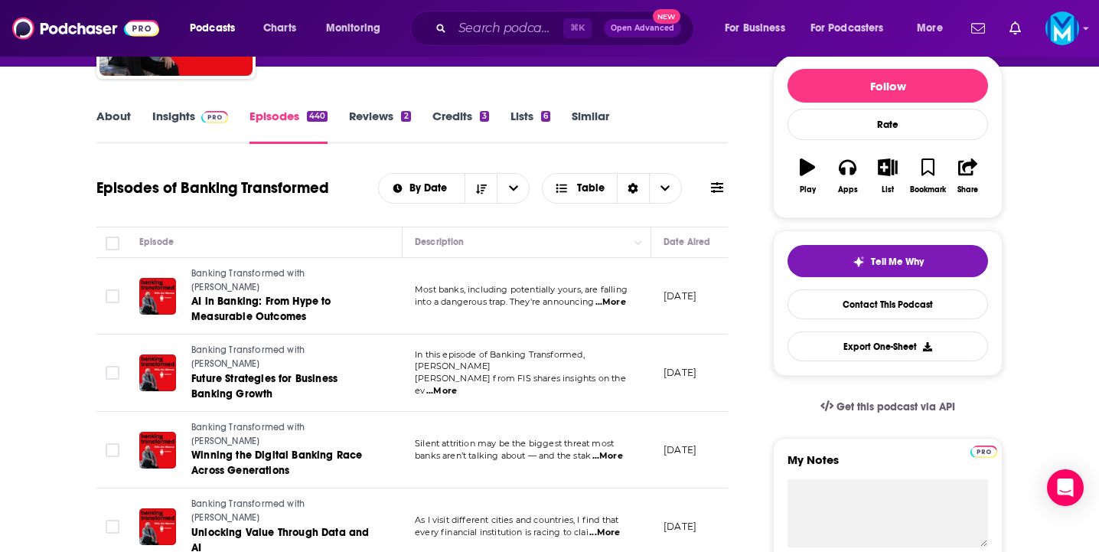
click at [172, 121] on link "Insights" at bounding box center [190, 126] width 76 height 35
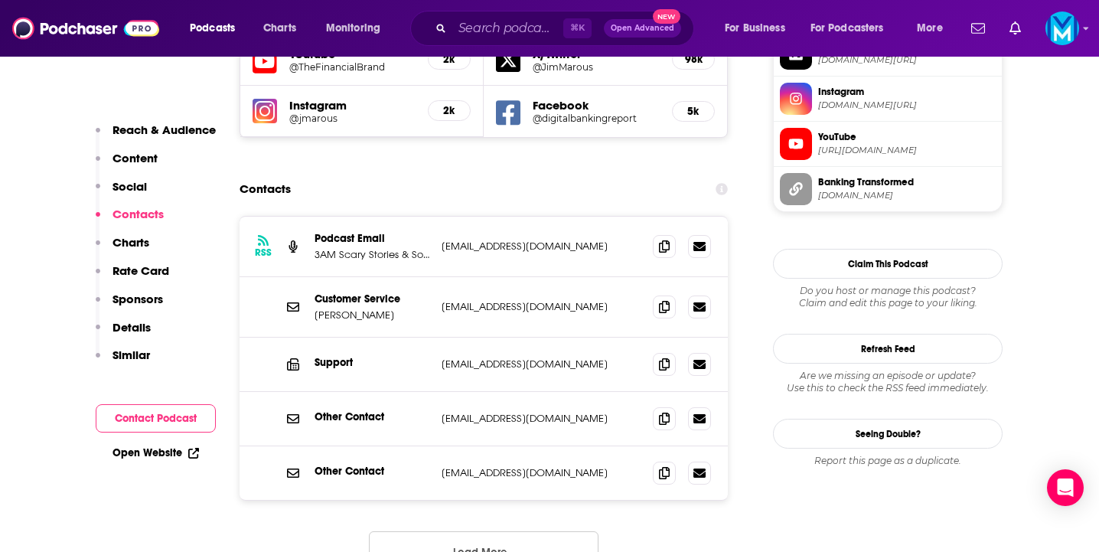
scroll to position [1406, 0]
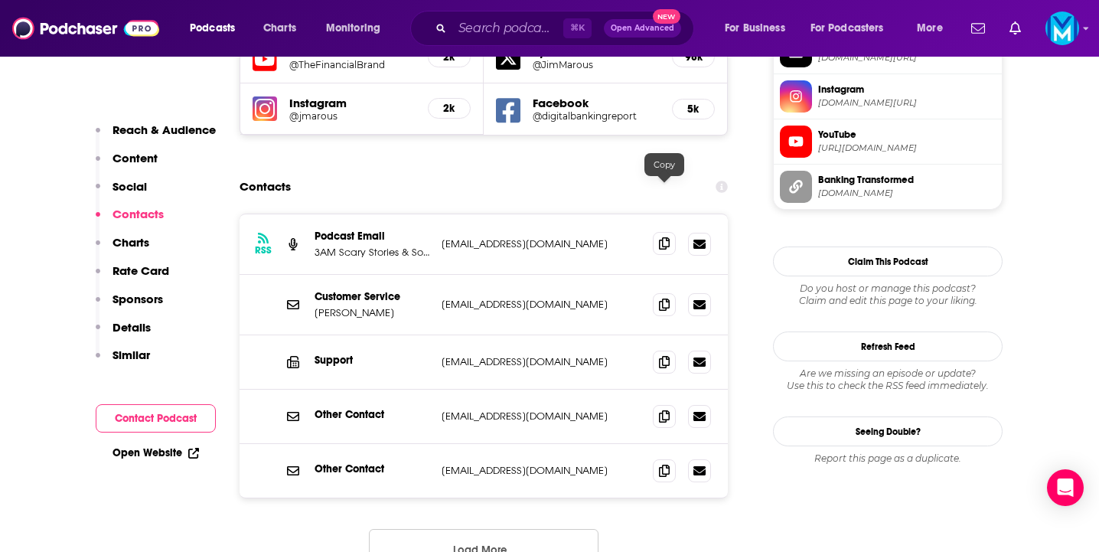
click at [664, 237] on icon at bounding box center [664, 243] width 11 height 12
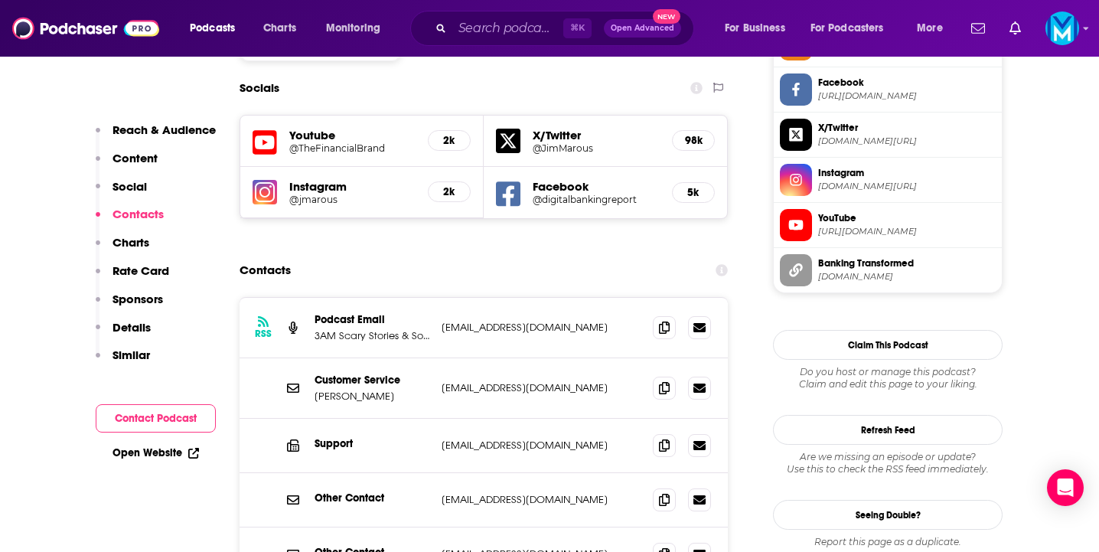
scroll to position [1349, 0]
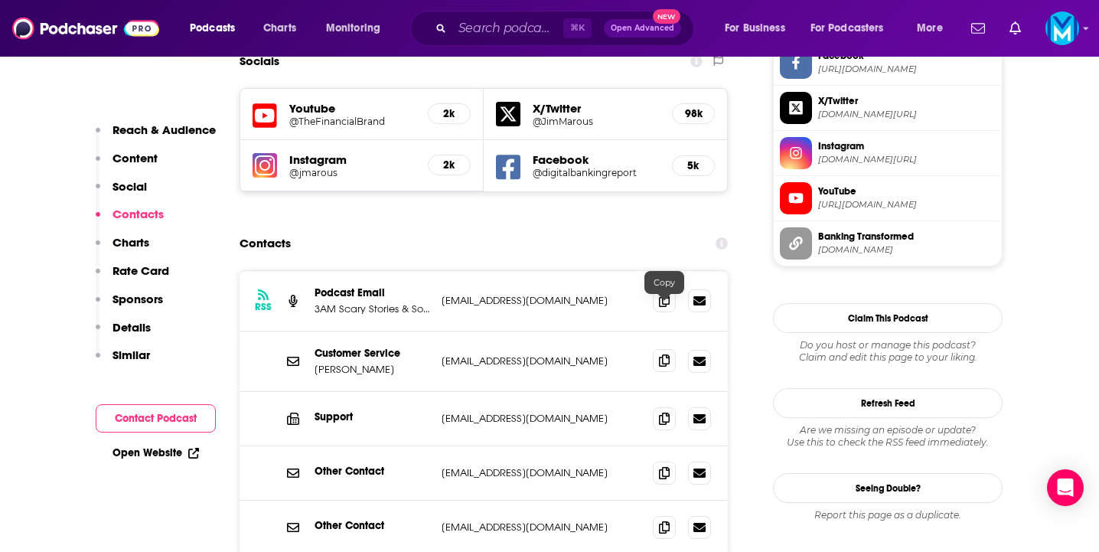
click at [663, 354] on icon at bounding box center [664, 360] width 11 height 12
click at [523, 24] on input "Search podcasts, credits, & more..." at bounding box center [507, 28] width 111 height 24
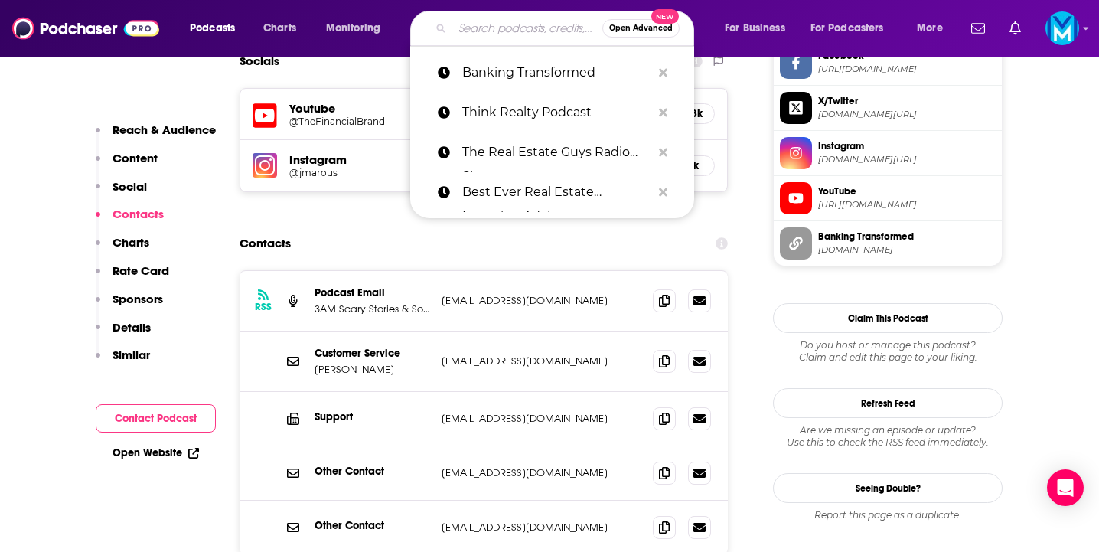
paste input "Leaders in [GEOGRAPHIC_DATA]"
type input "Leaders in [GEOGRAPHIC_DATA]"
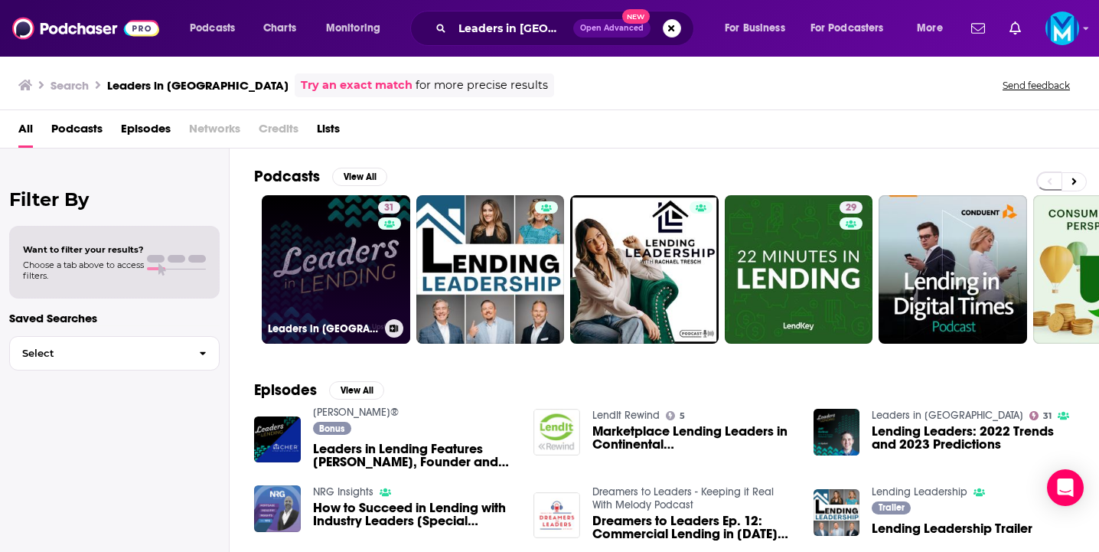
click at [346, 272] on link "31 Leaders in [GEOGRAPHIC_DATA]" at bounding box center [336, 269] width 148 height 148
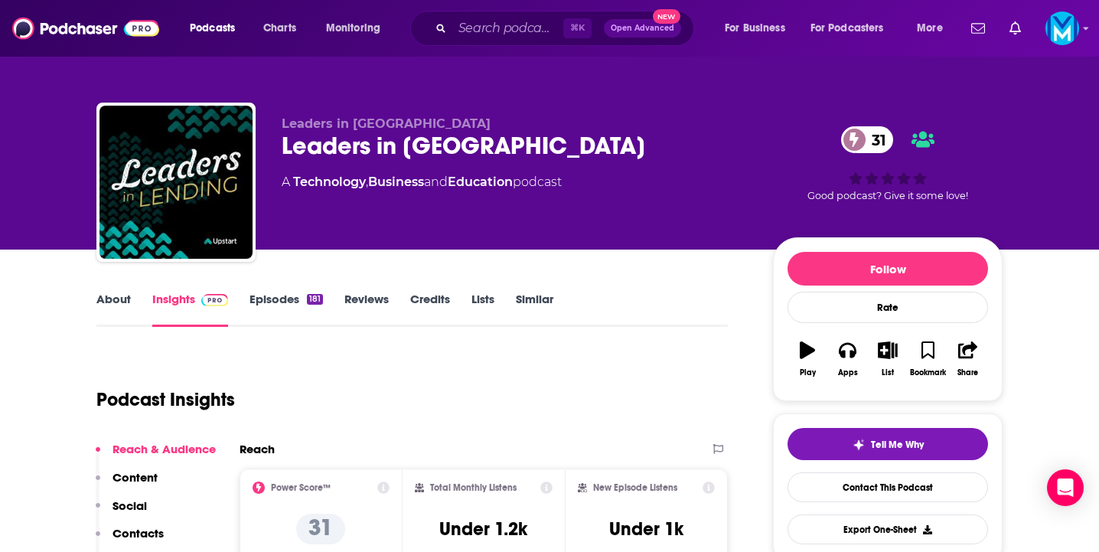
click at [279, 300] on link "Episodes 181" at bounding box center [285, 309] width 73 height 35
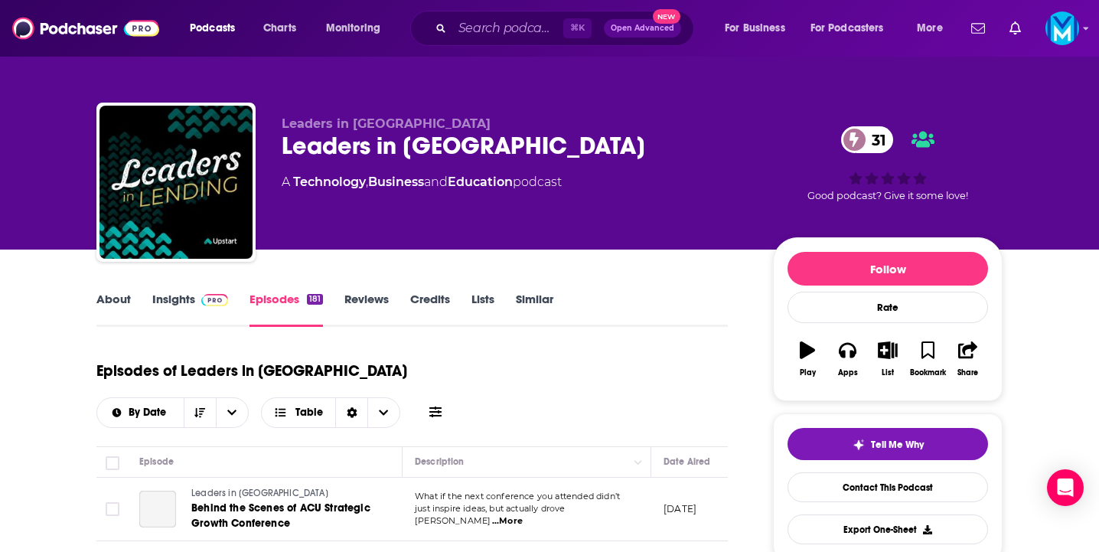
scroll to position [207, 0]
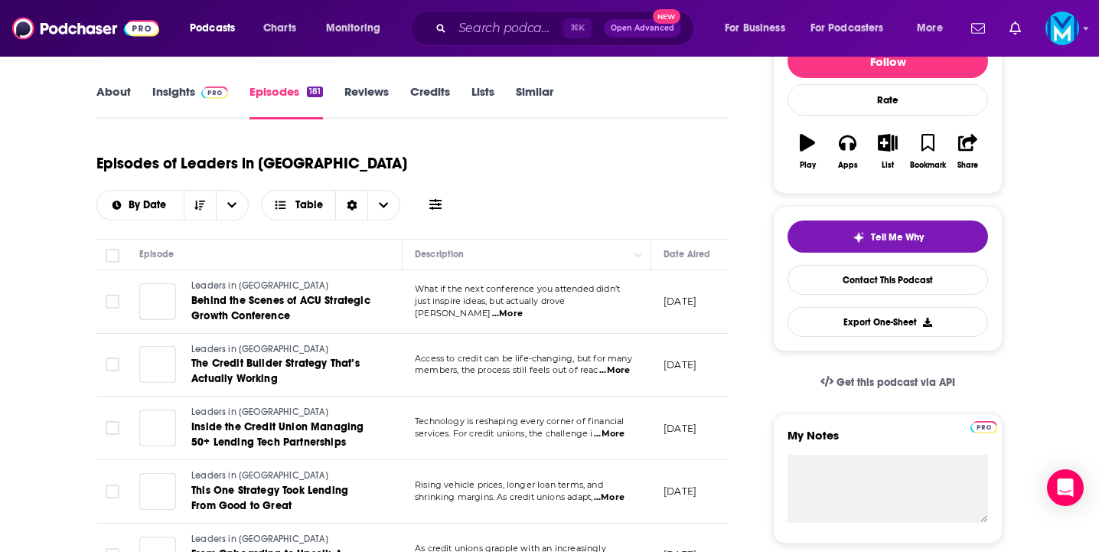
click at [180, 88] on link "Insights" at bounding box center [190, 101] width 76 height 35
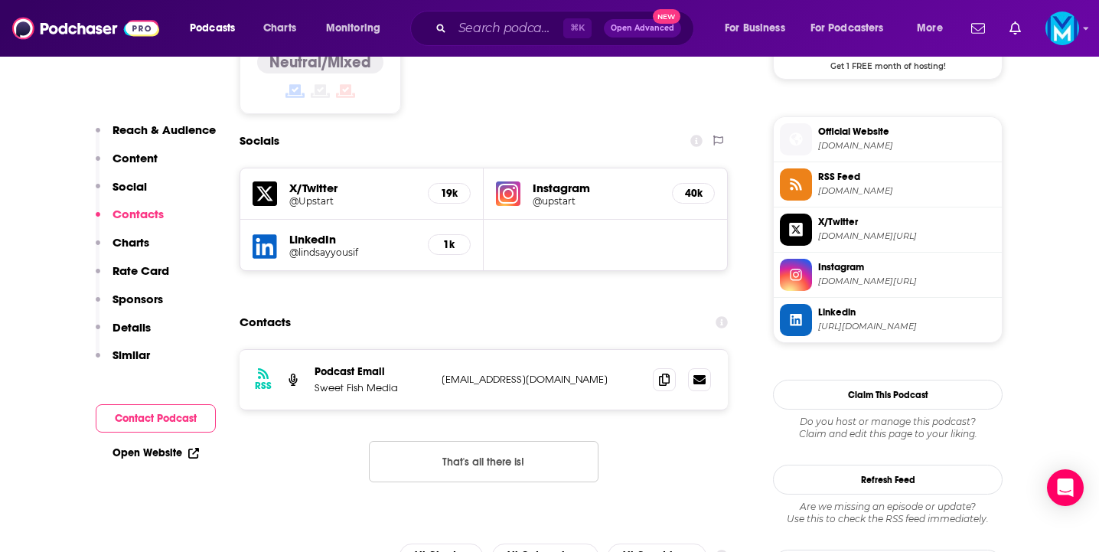
scroll to position [1327, 0]
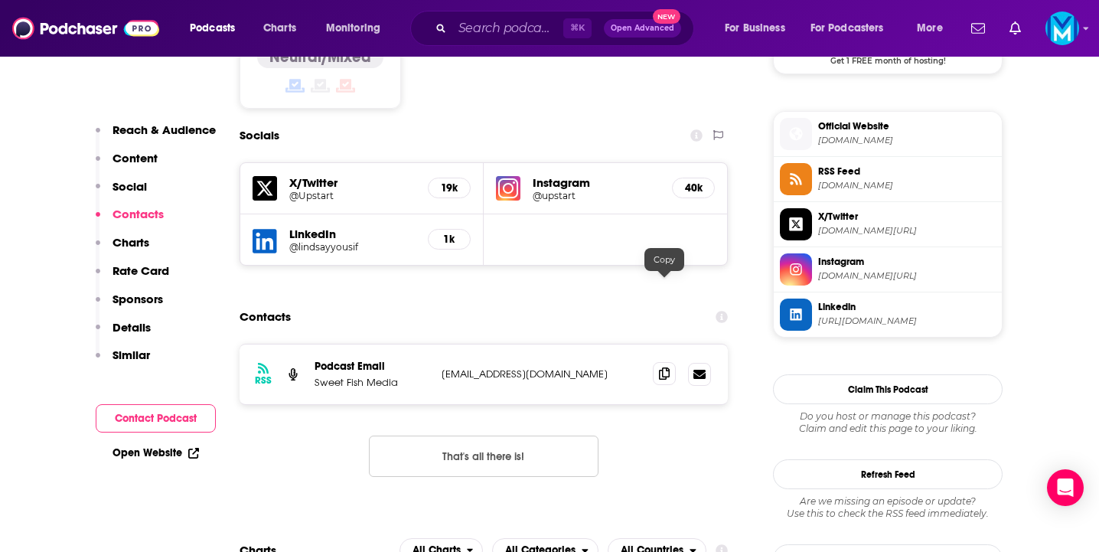
click at [663, 367] on icon at bounding box center [664, 373] width 11 height 12
click at [488, 36] on input "Search podcasts, credits, & more..." at bounding box center [507, 28] width 111 height 24
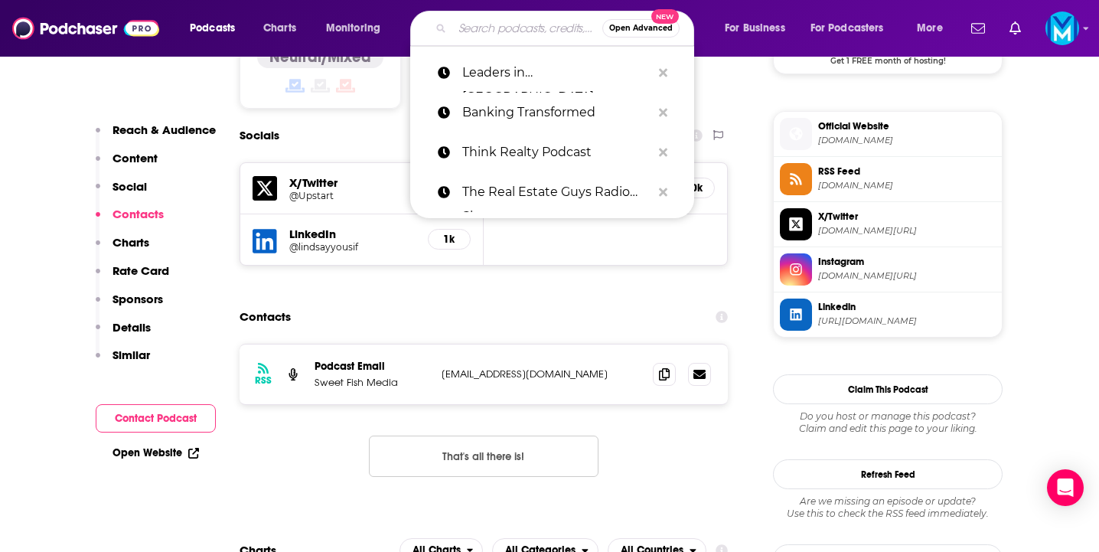
paste input "The Housing News Podcast"
type input "The Housing News Podcast"
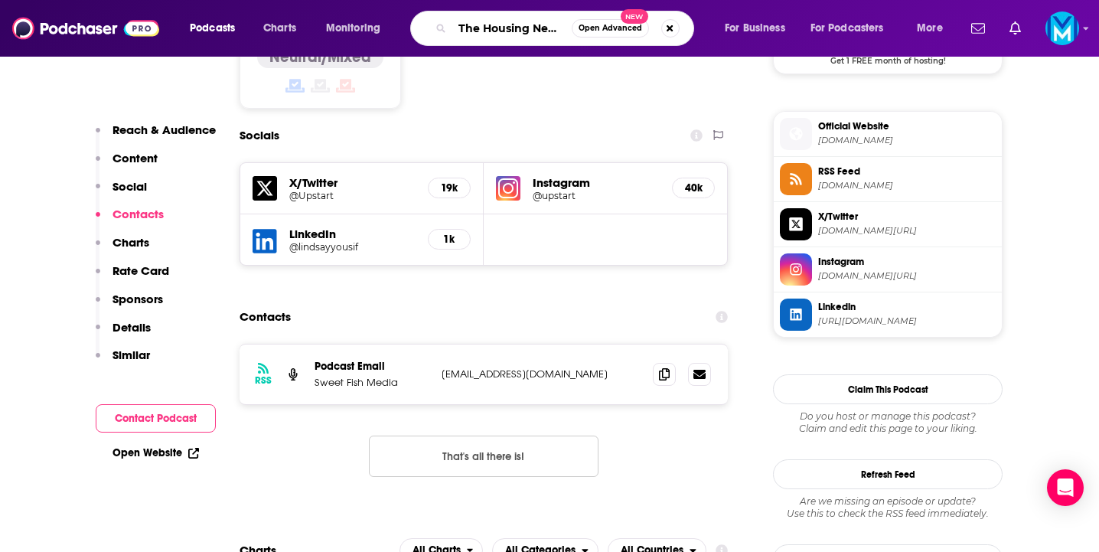
scroll to position [0, 47]
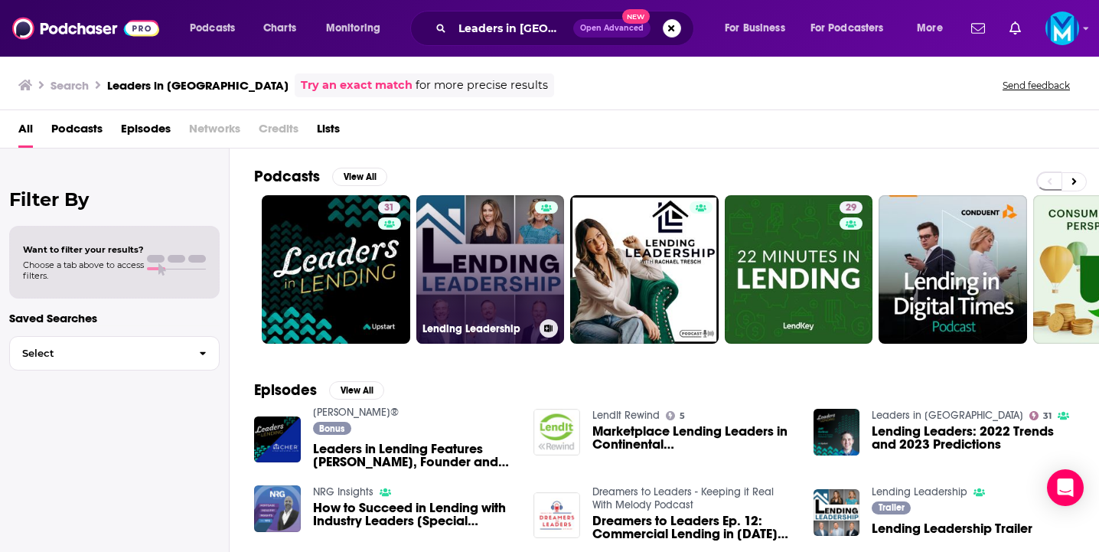
click at [464, 233] on link "Lending Leadership" at bounding box center [490, 269] width 148 height 148
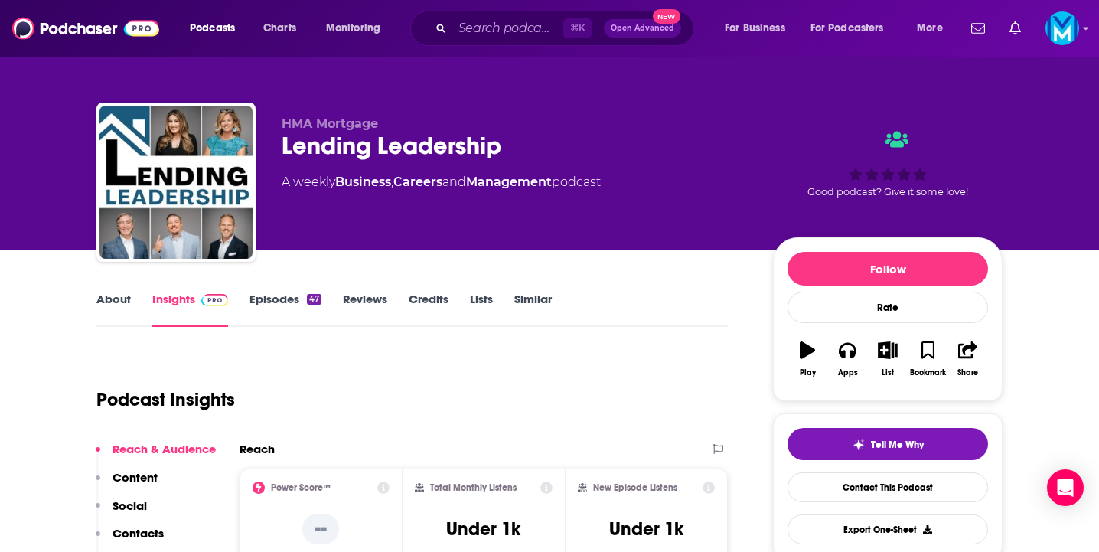
click at [279, 296] on link "Episodes 47" at bounding box center [285, 309] width 72 height 35
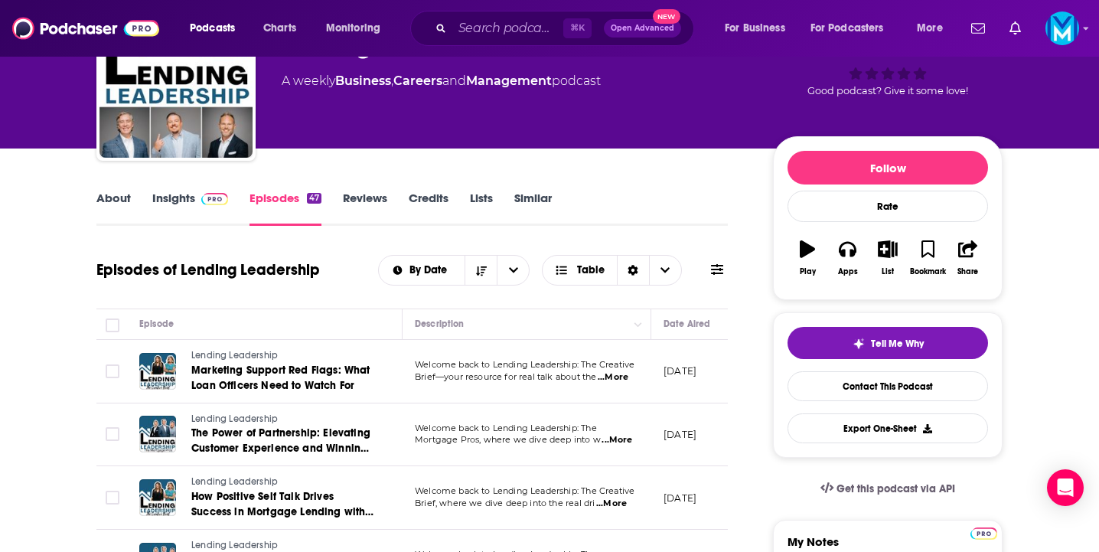
scroll to position [77, 0]
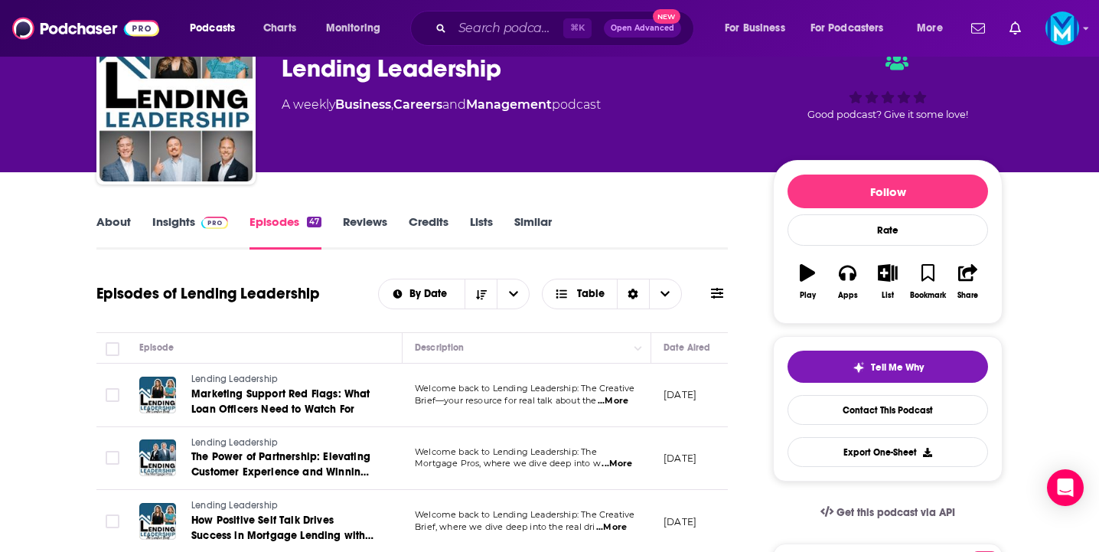
click at [172, 219] on link "Insights" at bounding box center [190, 231] width 76 height 35
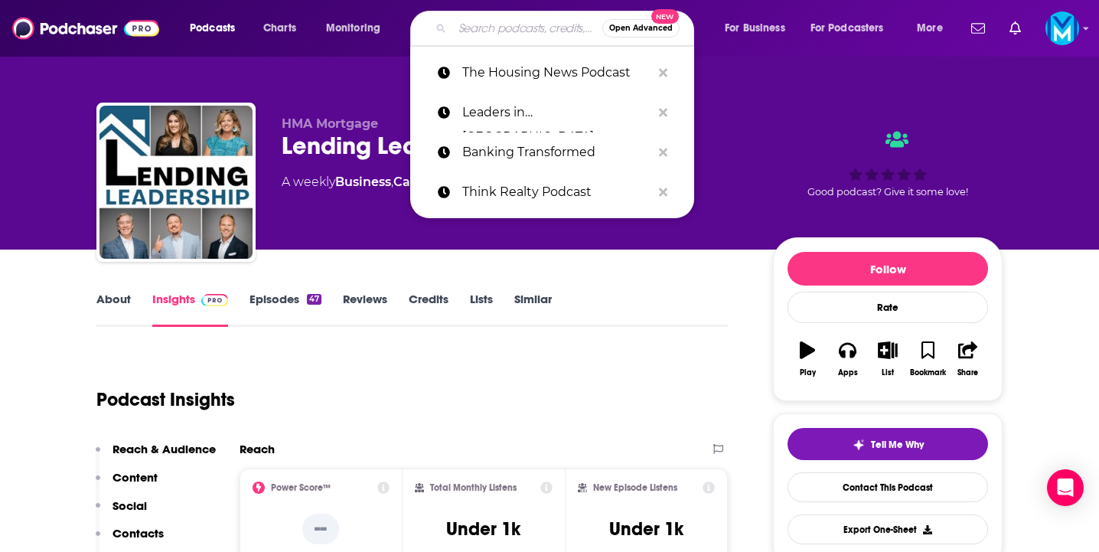
click at [485, 21] on input "Search podcasts, credits, & more..." at bounding box center [527, 28] width 150 height 24
paste input "[PERSON_NAME] FinTech Podcast"
type input "[PERSON_NAME] FinTech Podcast"
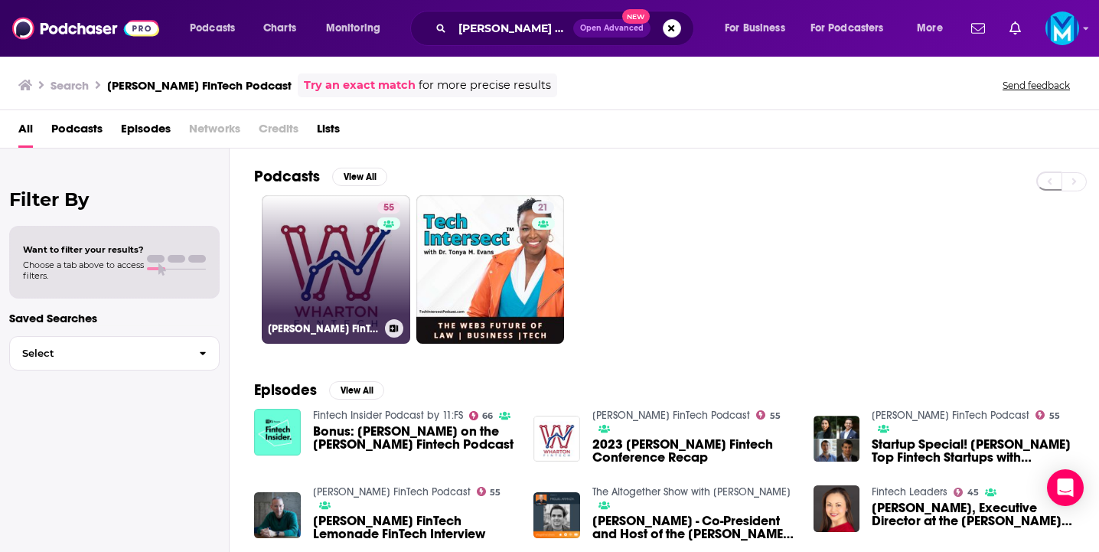
click at [315, 252] on link "55 [PERSON_NAME] FinTech Podcast" at bounding box center [336, 269] width 148 height 148
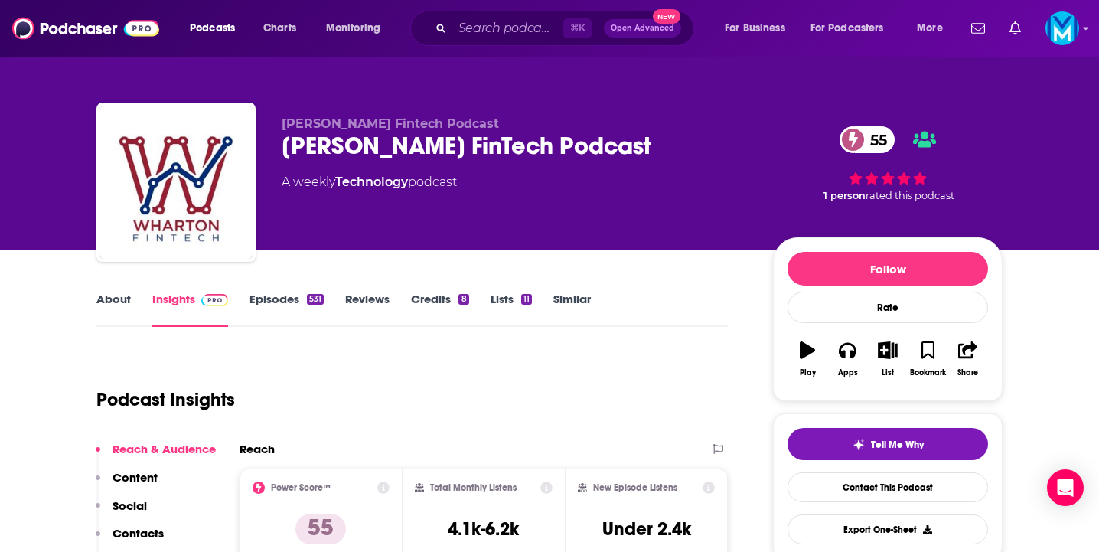
click at [101, 297] on link "About" at bounding box center [113, 309] width 34 height 35
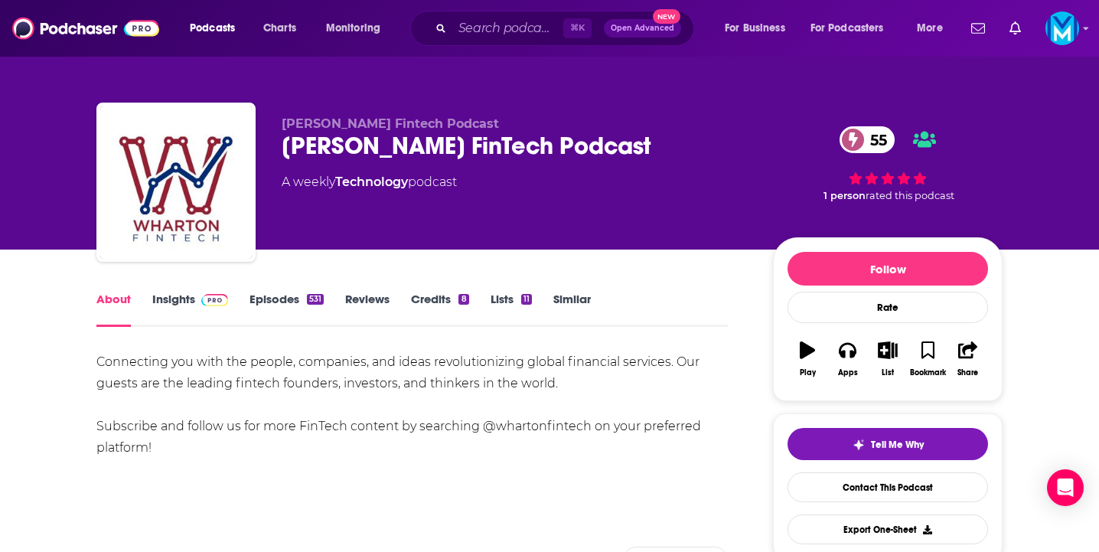
click at [183, 295] on link "Insights" at bounding box center [190, 309] width 76 height 35
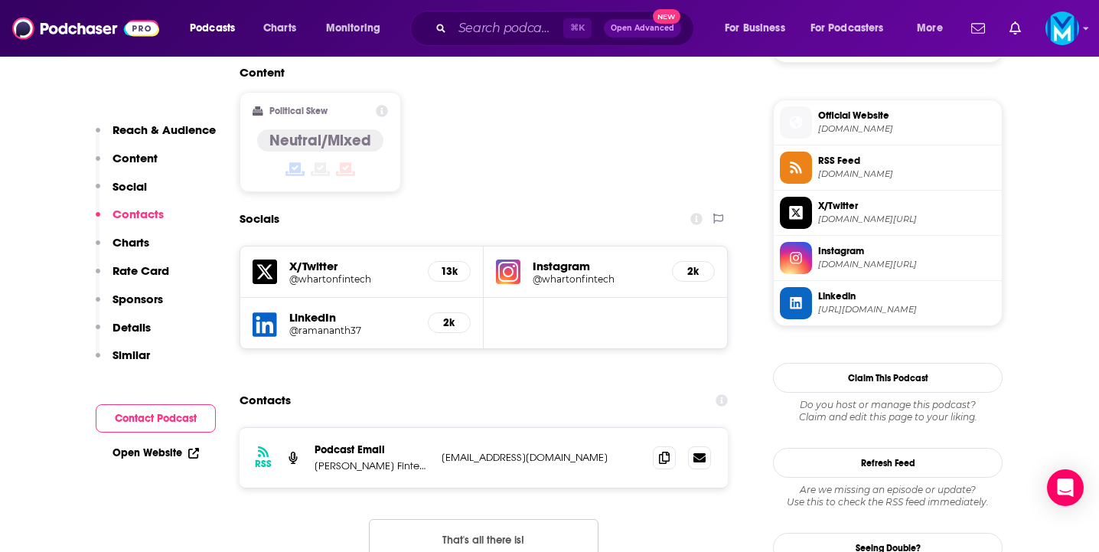
scroll to position [1229, 0]
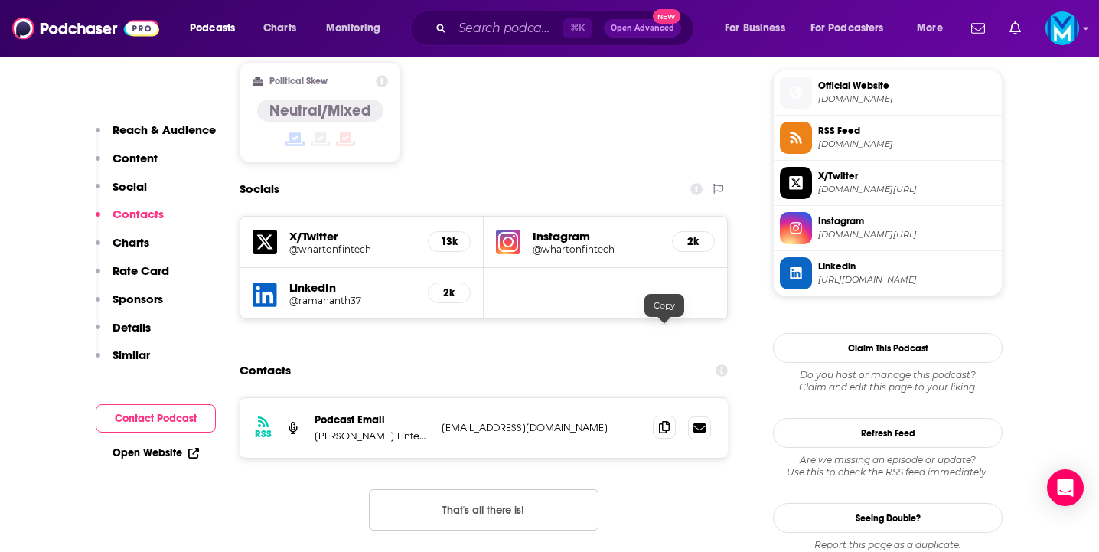
click at [663, 421] on icon at bounding box center [664, 427] width 11 height 12
click at [503, 28] on input "Search podcasts, credits, & more..." at bounding box center [507, 28] width 111 height 24
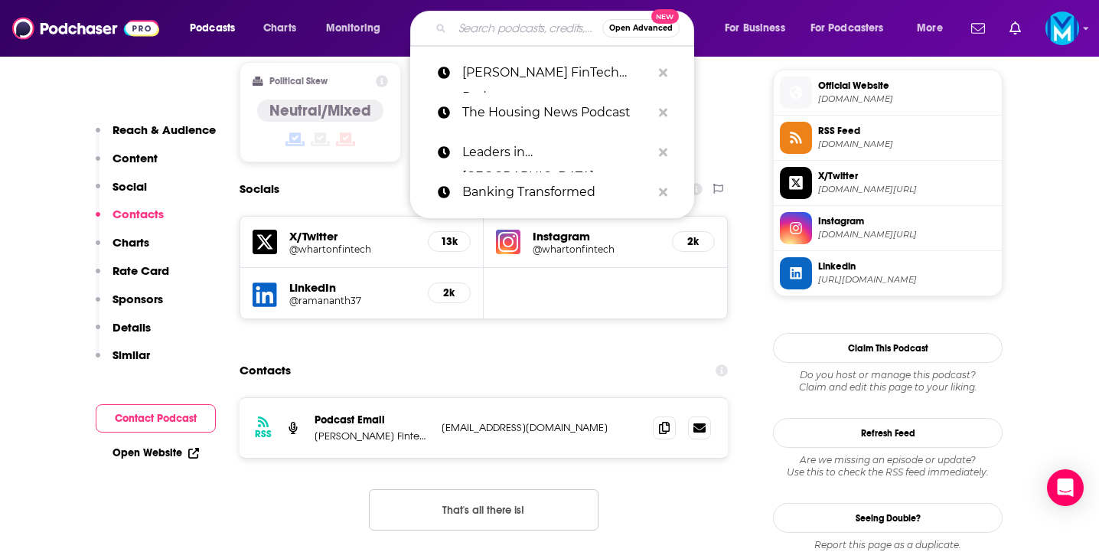
paste input "The Real Estate Syndication Show"
type input "The Real Estate Syndication Show"
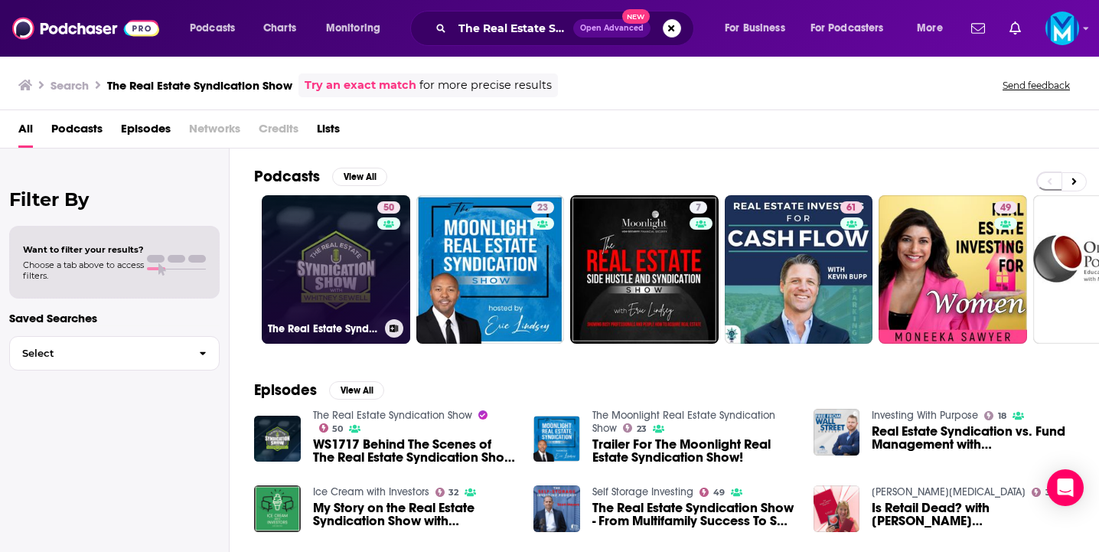
click at [344, 274] on link "50 The Real Estate Syndication Show" at bounding box center [336, 269] width 148 height 148
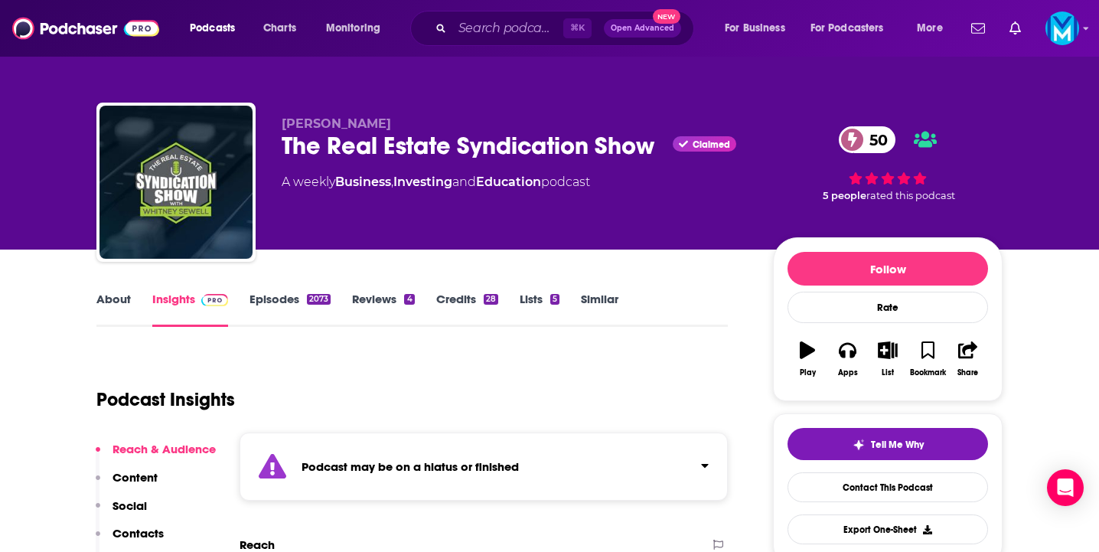
click at [286, 305] on link "Episodes 2073" at bounding box center [289, 309] width 81 height 35
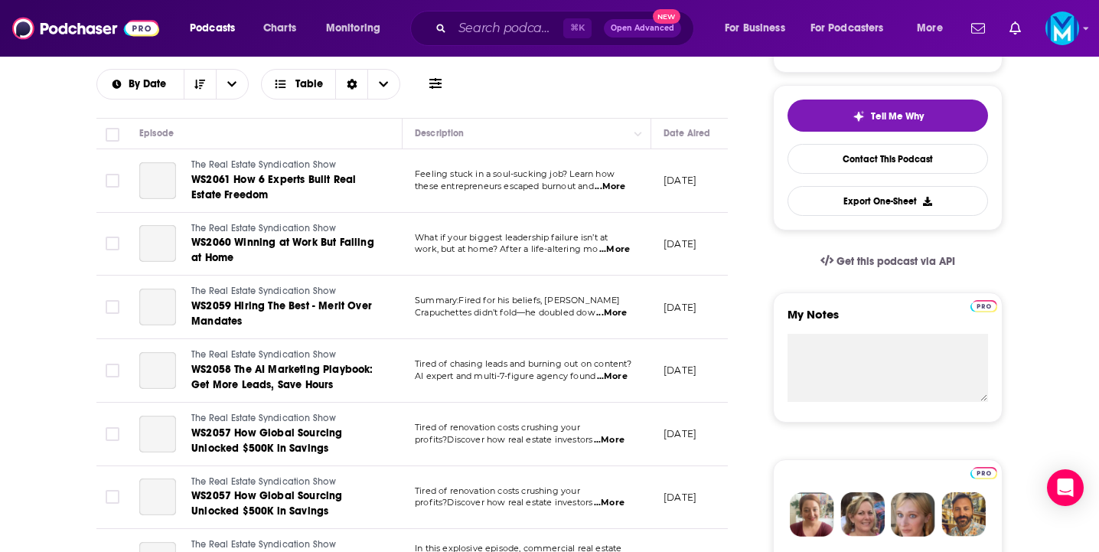
scroll to position [0, 54]
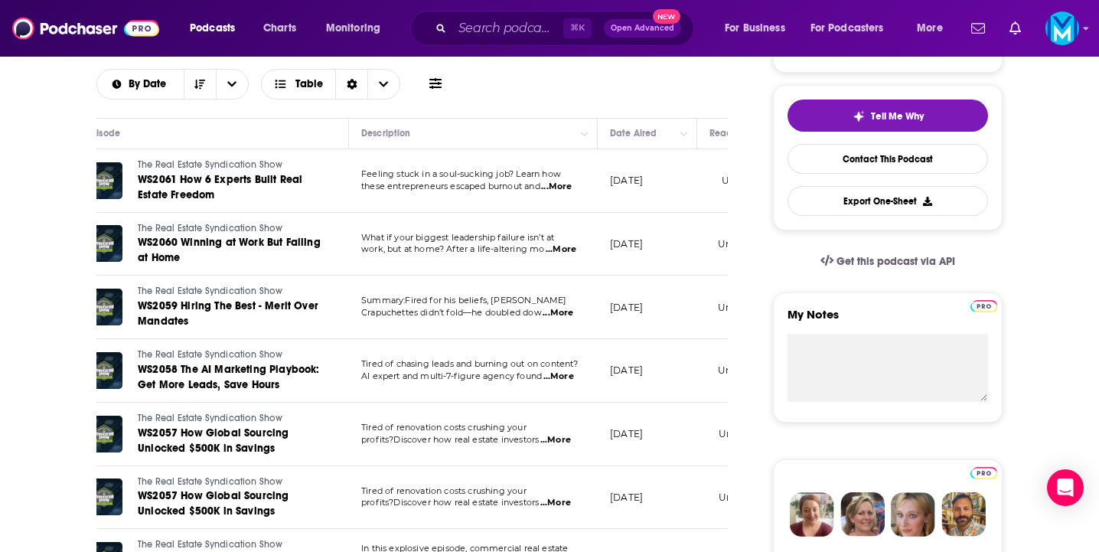
click at [565, 184] on span "...More" at bounding box center [556, 187] width 31 height 12
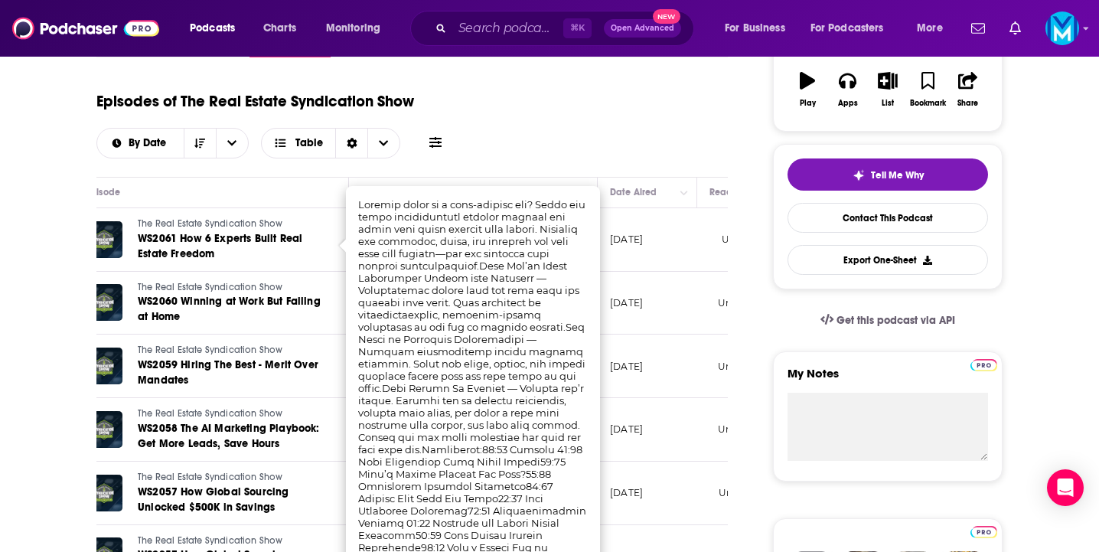
scroll to position [264, 0]
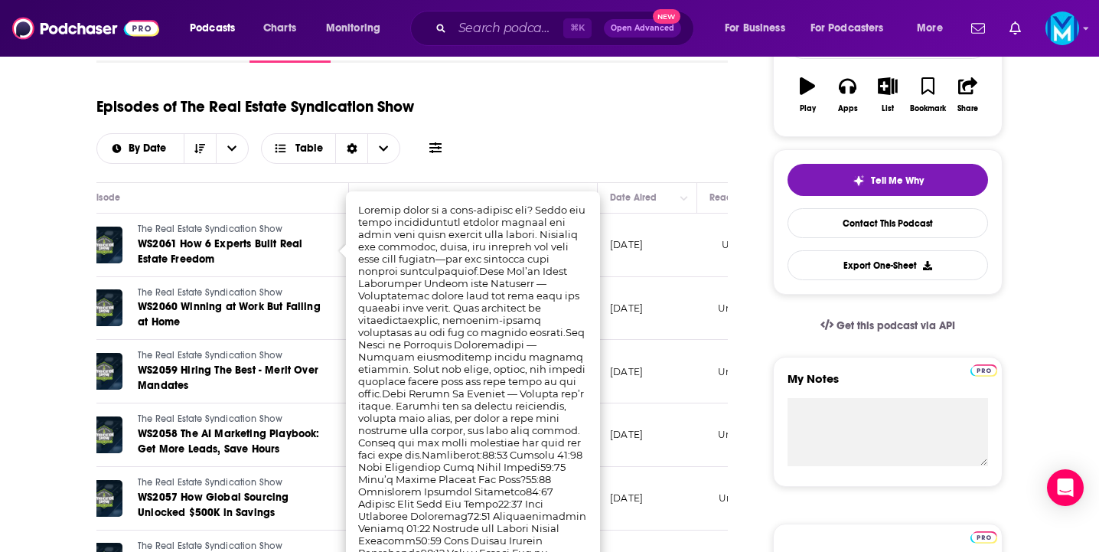
click at [520, 157] on div "Episodes of The Real Estate Syndication Show By Date Table" at bounding box center [411, 125] width 631 height 77
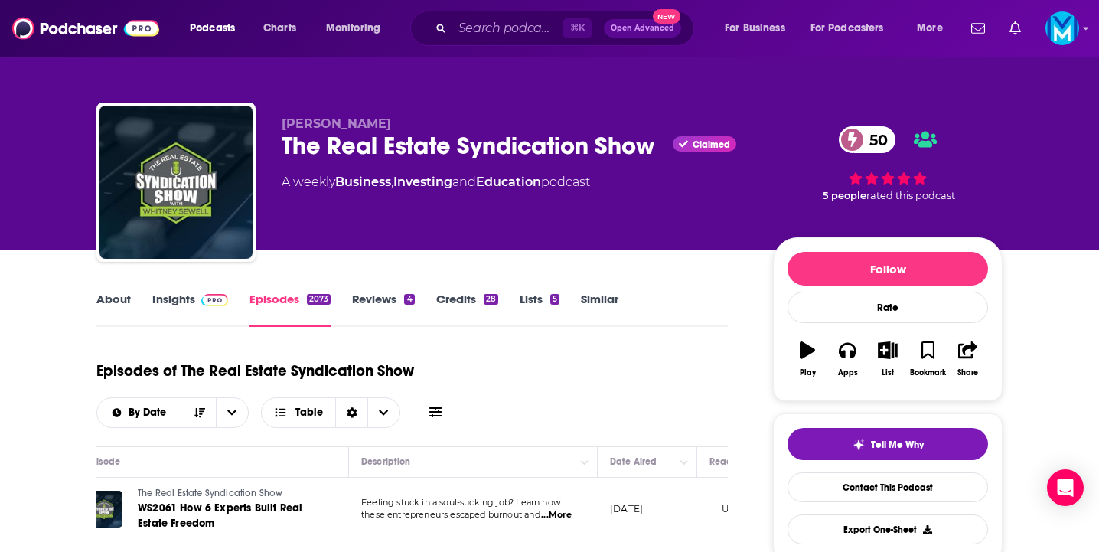
scroll to position [61, 0]
